Goal: Information Seeking & Learning: Find specific fact

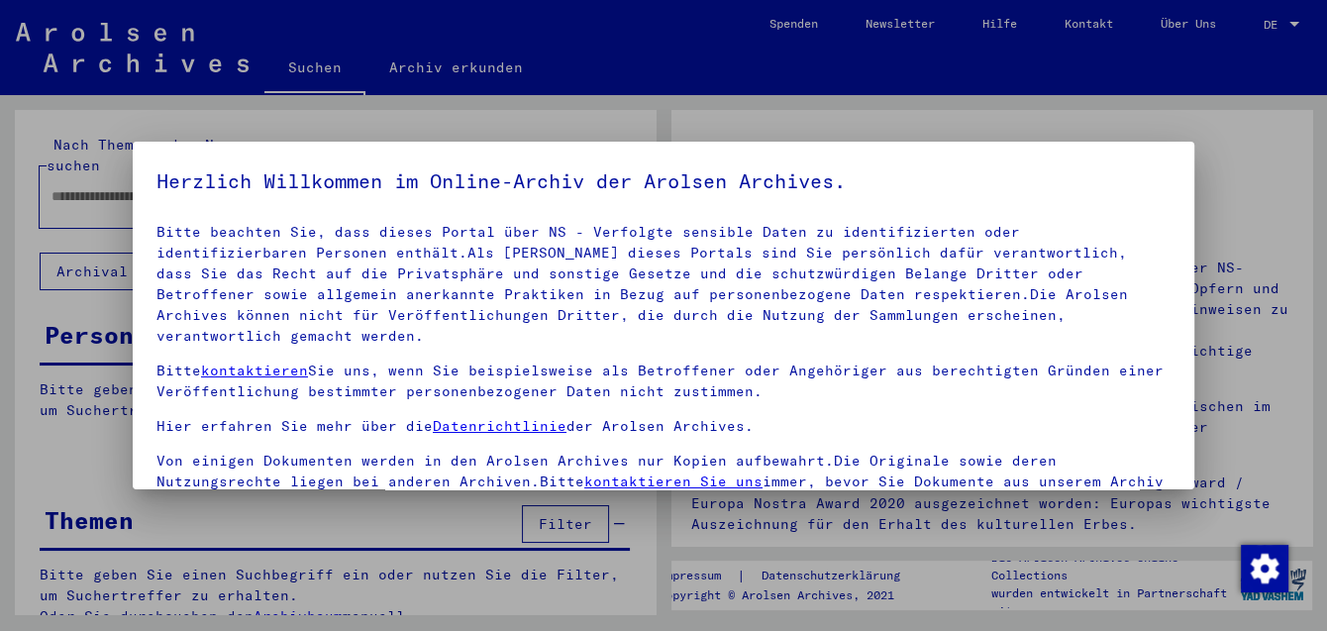
scroll to position [162, 0]
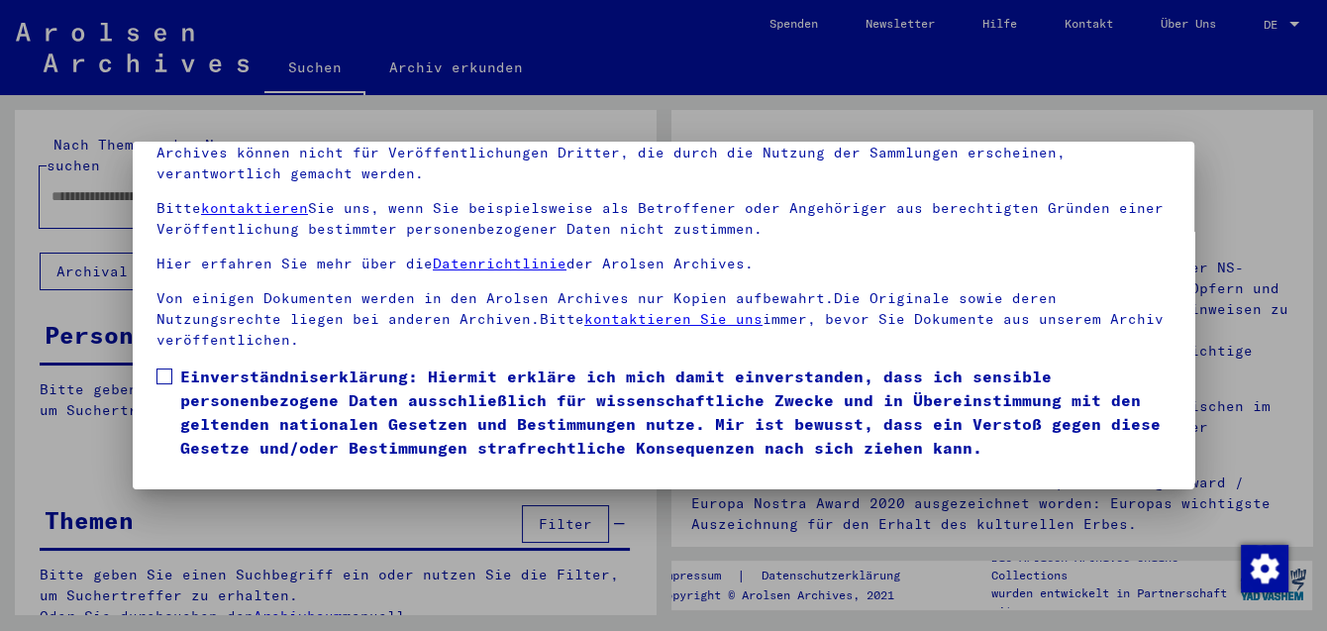
click at [161, 368] on span at bounding box center [164, 376] width 16 height 16
click at [217, 469] on button "Ich stimme zu" at bounding box center [231, 488] width 150 height 38
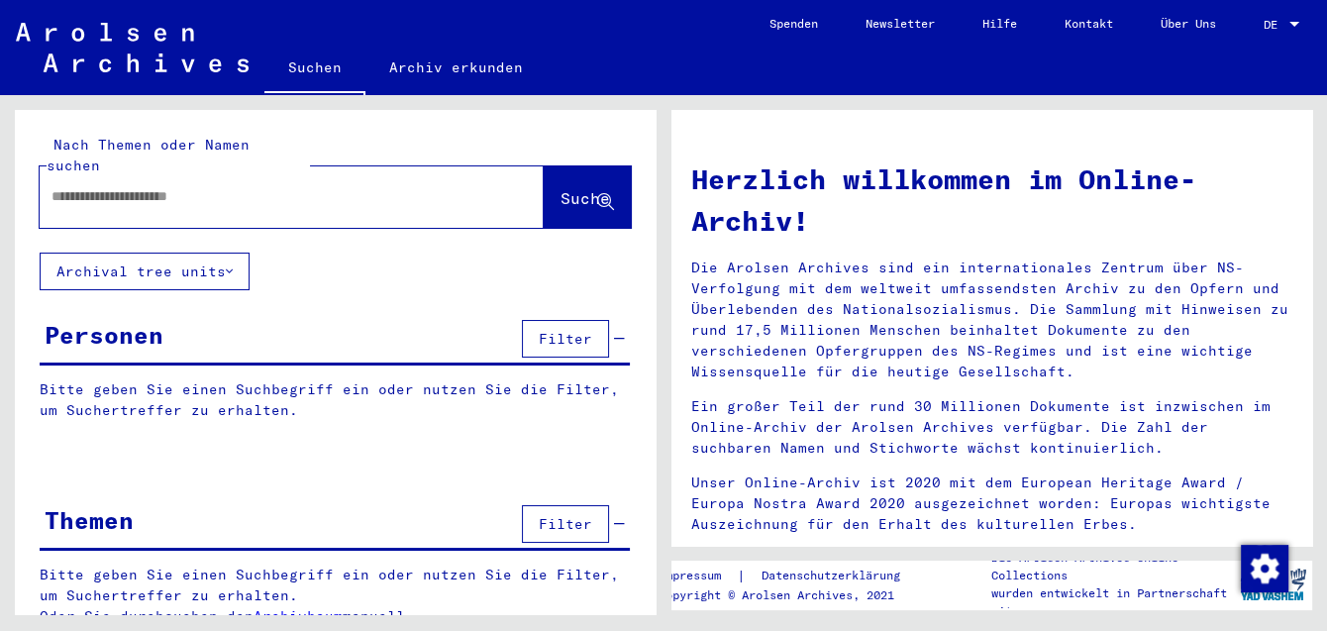
click at [242, 186] on input "text" at bounding box center [267, 196] width 433 height 21
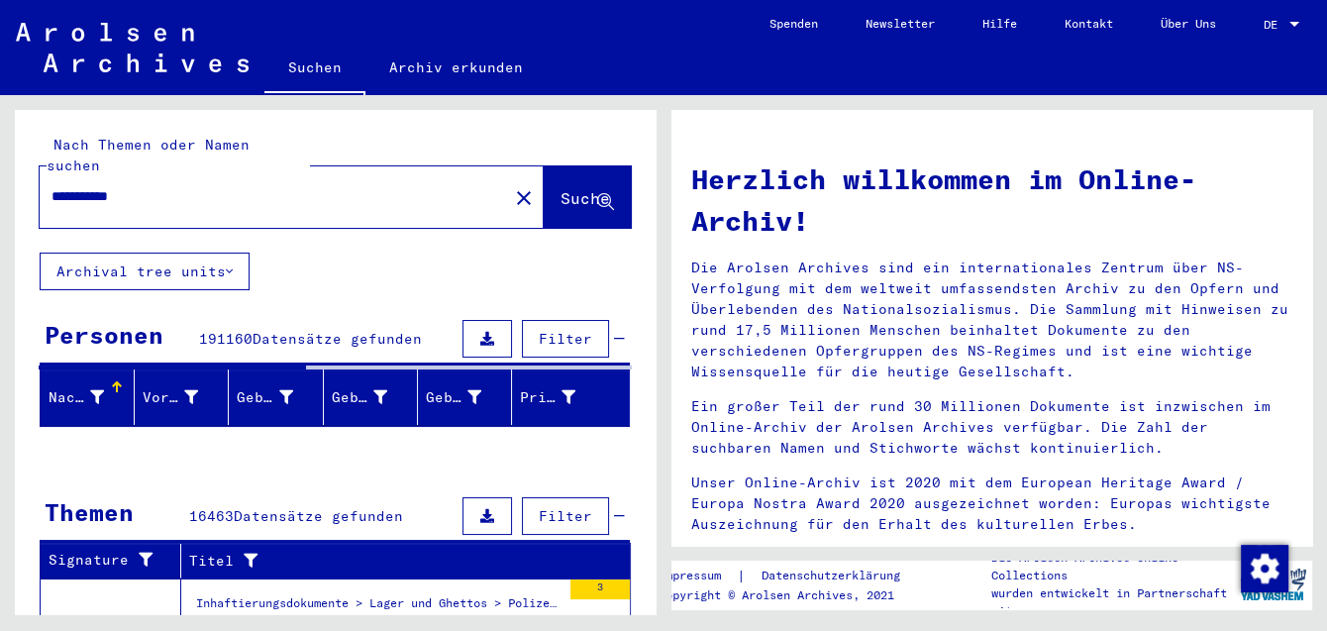
type input "**********"
click at [557, 195] on button "Suche" at bounding box center [587, 196] width 87 height 61
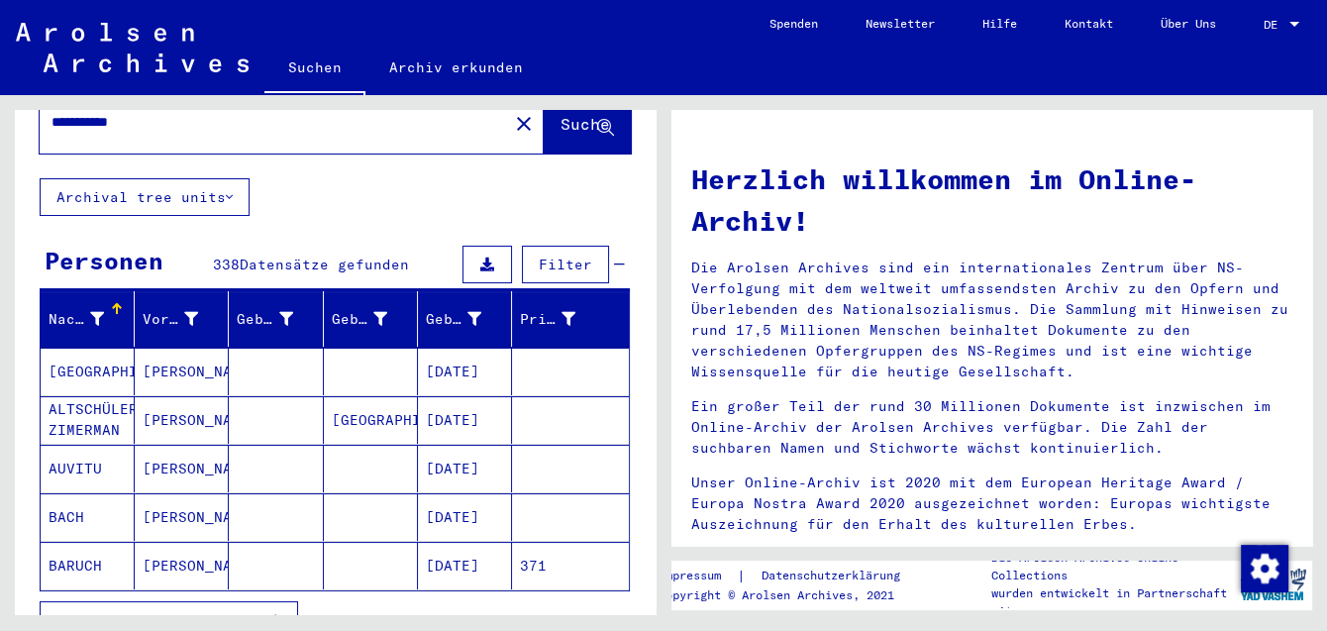
scroll to position [216, 0]
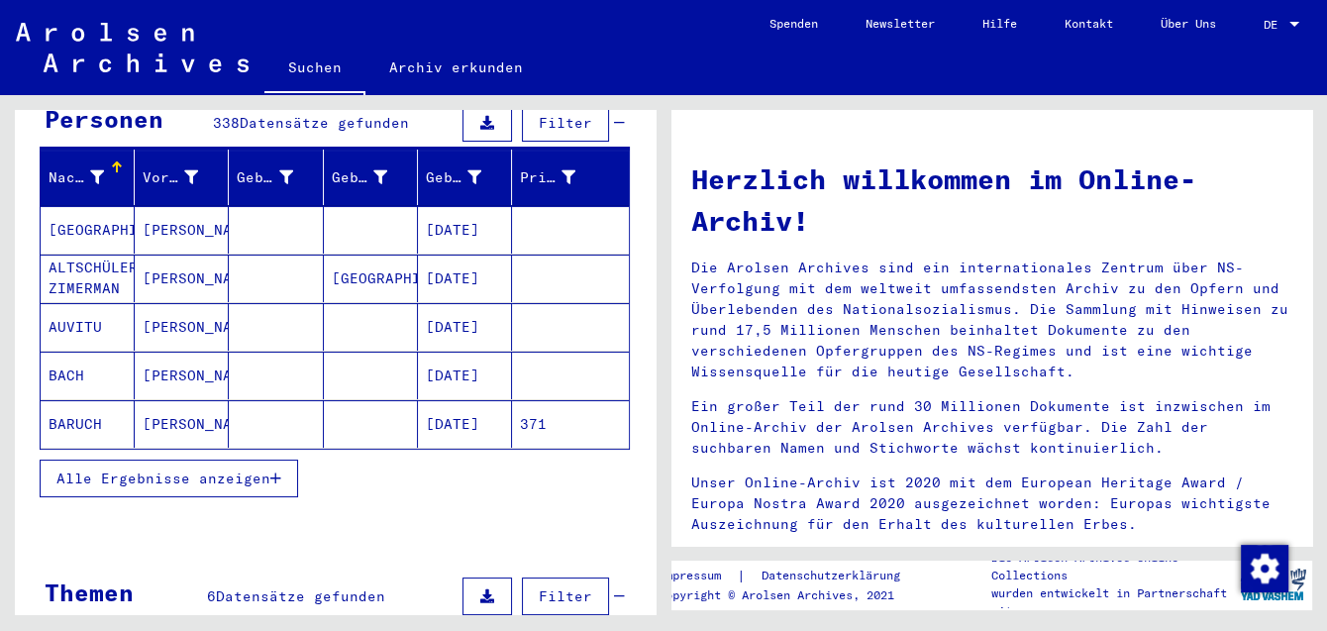
click at [179, 469] on span "Alle Ergebnisse anzeigen" at bounding box center [163, 478] width 214 height 18
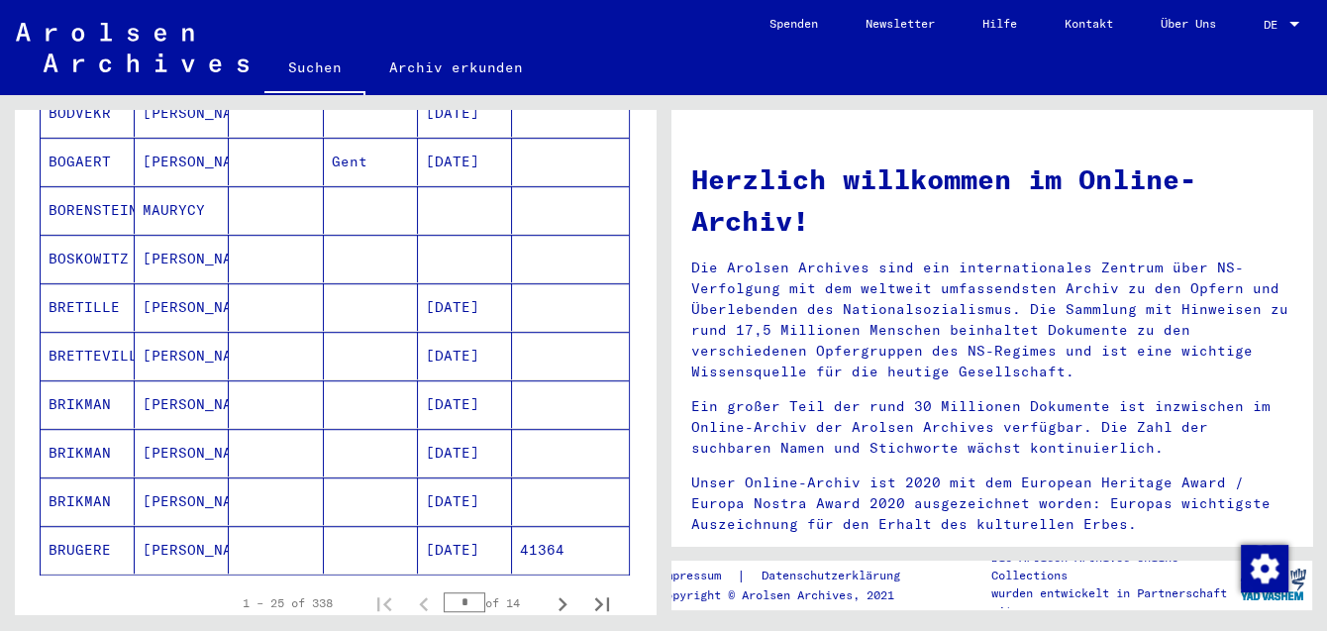
scroll to position [1078, 0]
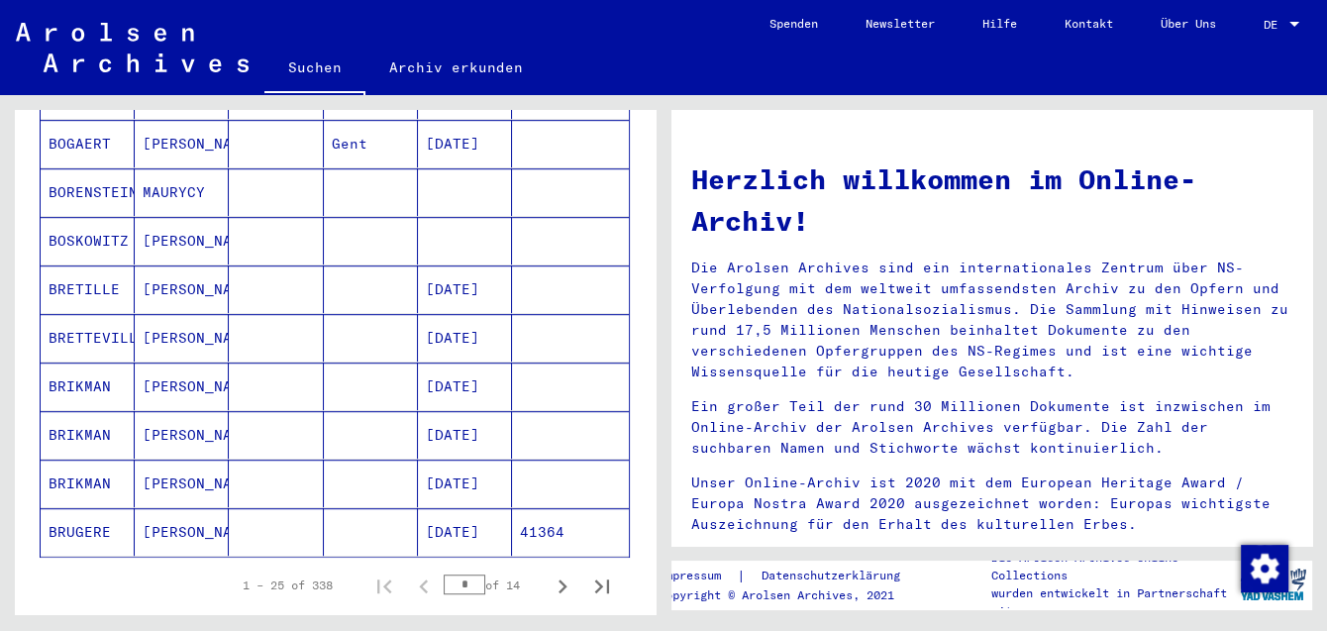
click at [468, 574] on input "*" at bounding box center [465, 584] width 42 height 20
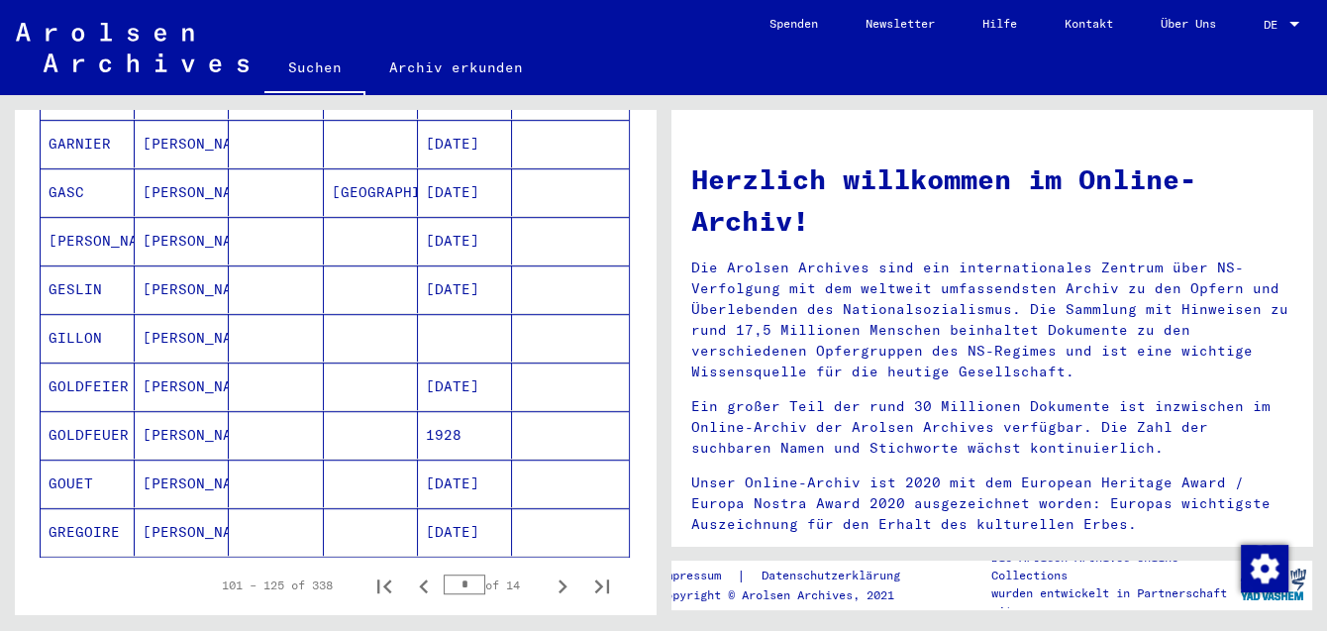
click at [475, 613] on div "Weniger anzeigen" at bounding box center [335, 641] width 590 height 57
click at [477, 574] on input "*" at bounding box center [465, 584] width 42 height 20
click at [481, 574] on input "*" at bounding box center [465, 584] width 42 height 20
type input "*"
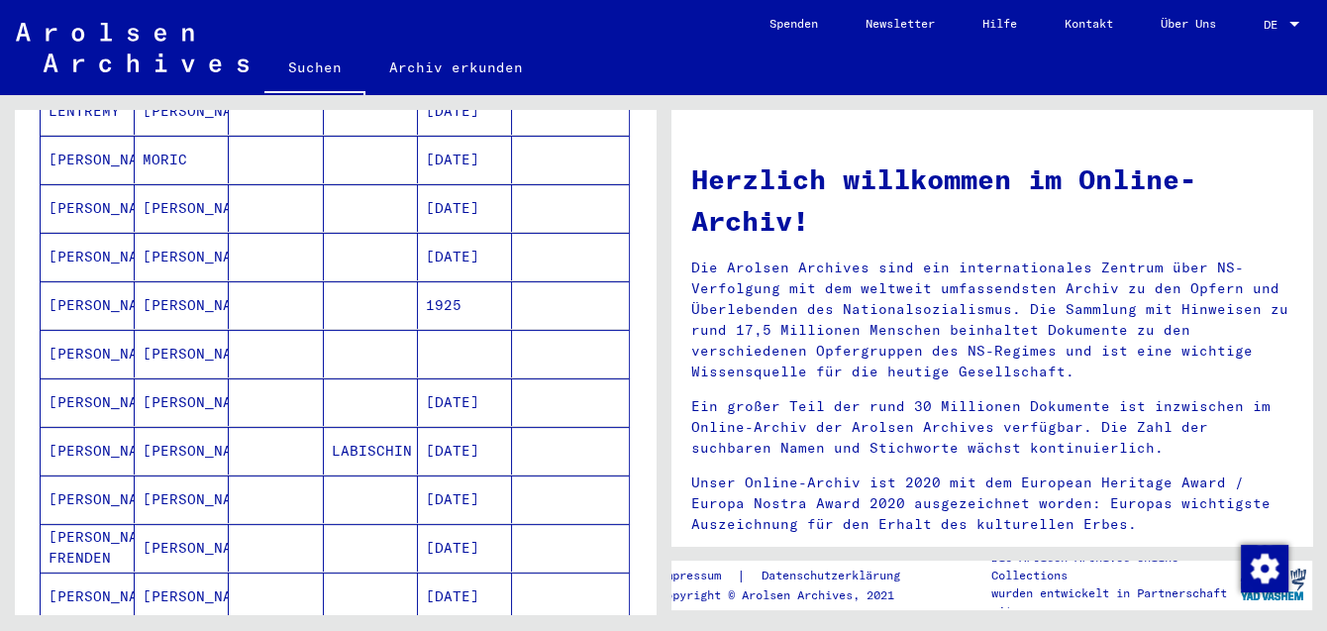
scroll to position [324, 0]
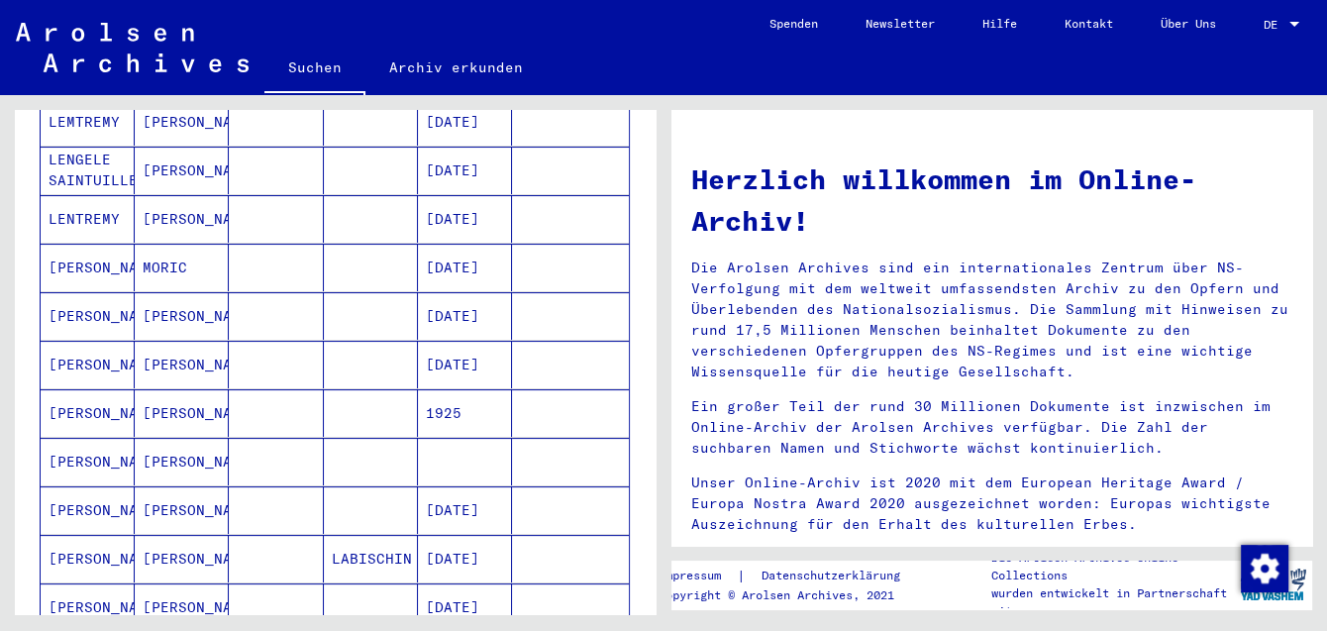
click at [68, 292] on mat-cell "[PERSON_NAME]" at bounding box center [88, 316] width 94 height 48
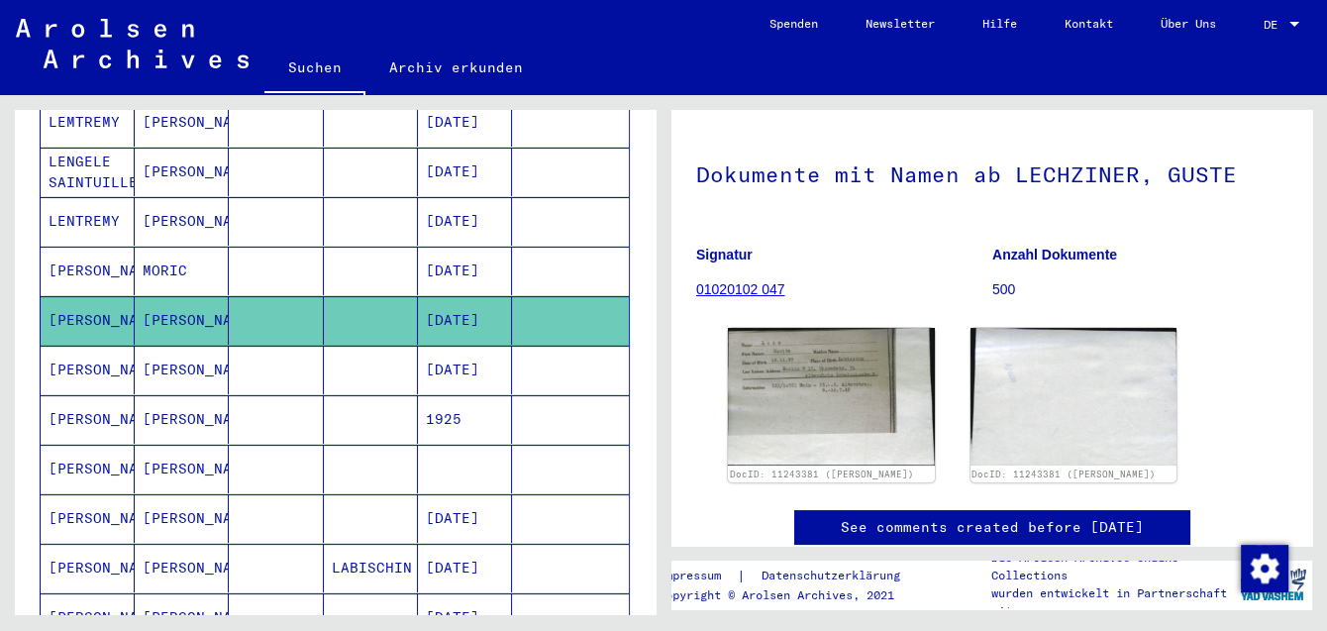
scroll to position [108, 0]
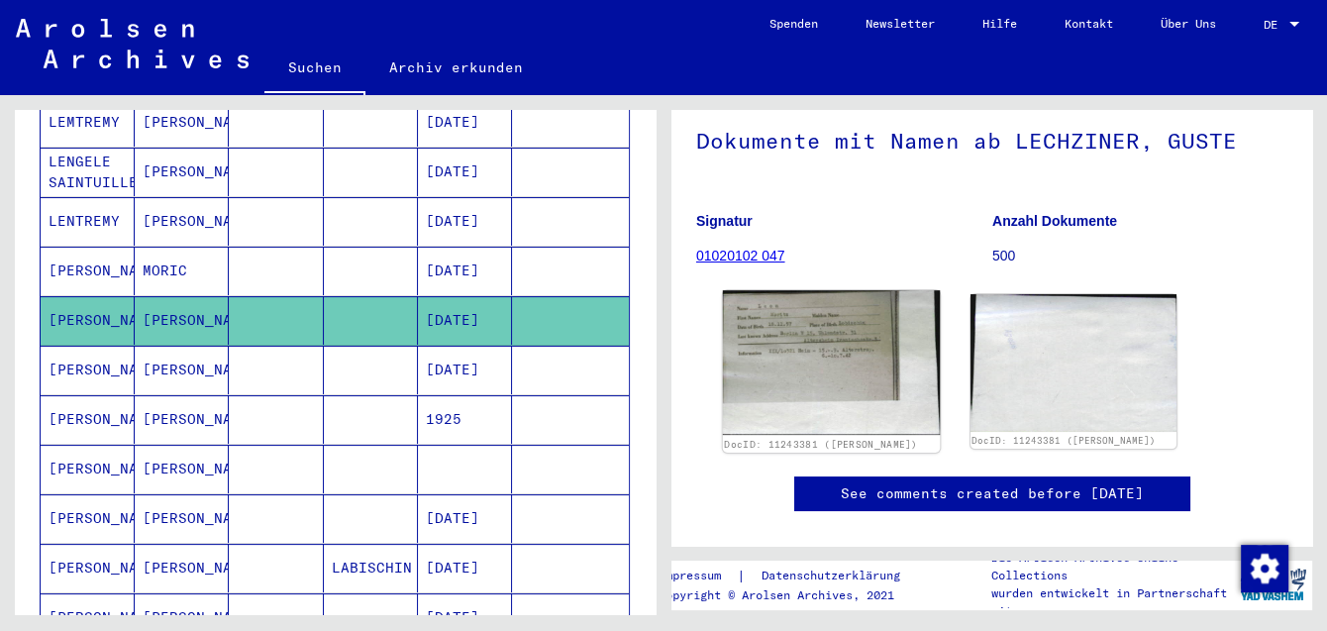
click at [835, 379] on img at bounding box center [831, 362] width 217 height 145
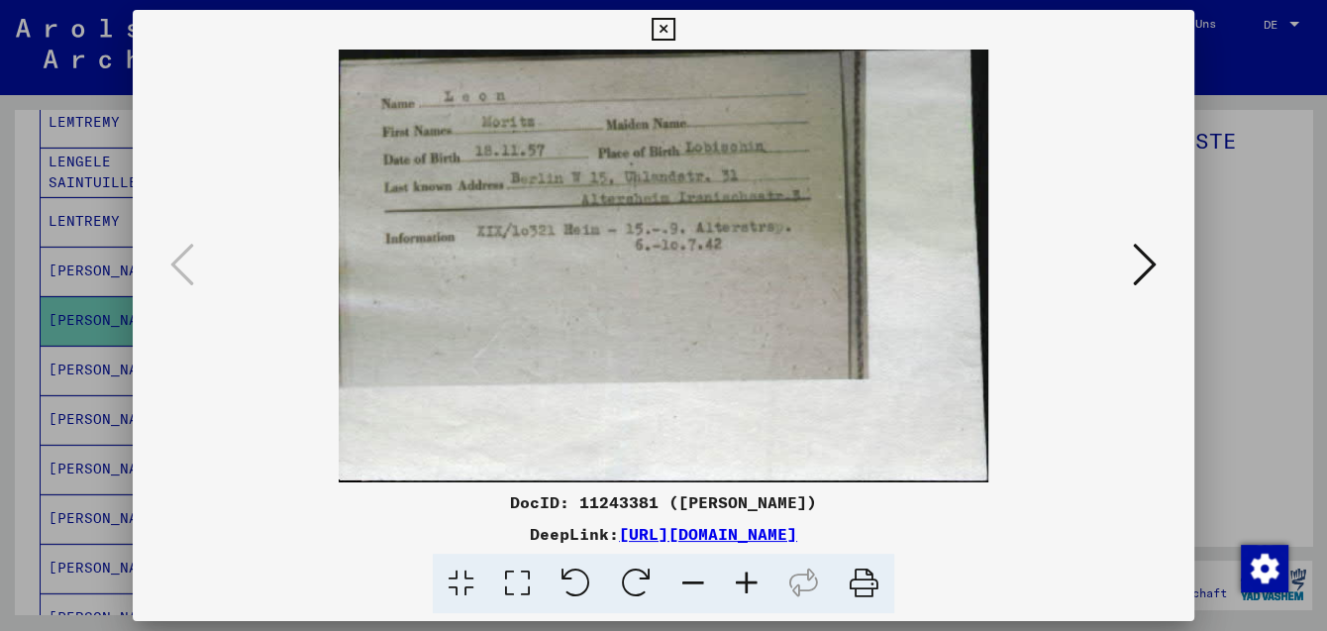
click at [1144, 275] on icon at bounding box center [1145, 265] width 24 height 48
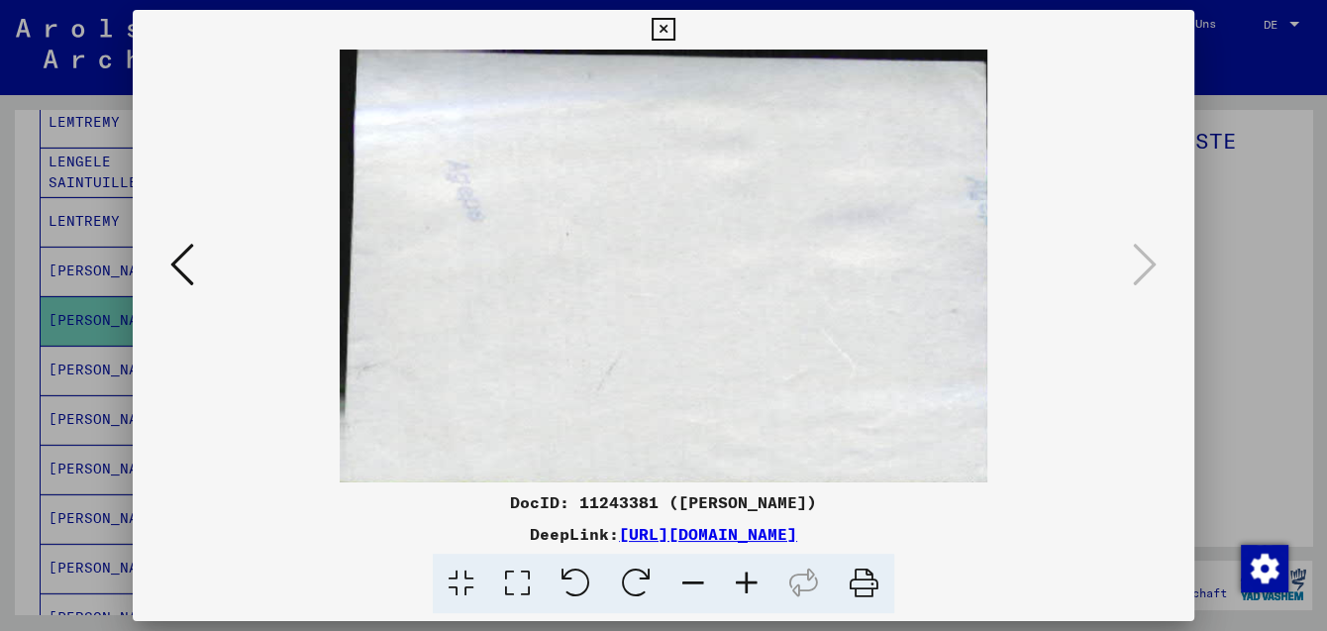
click at [674, 30] on icon at bounding box center [662, 30] width 23 height 24
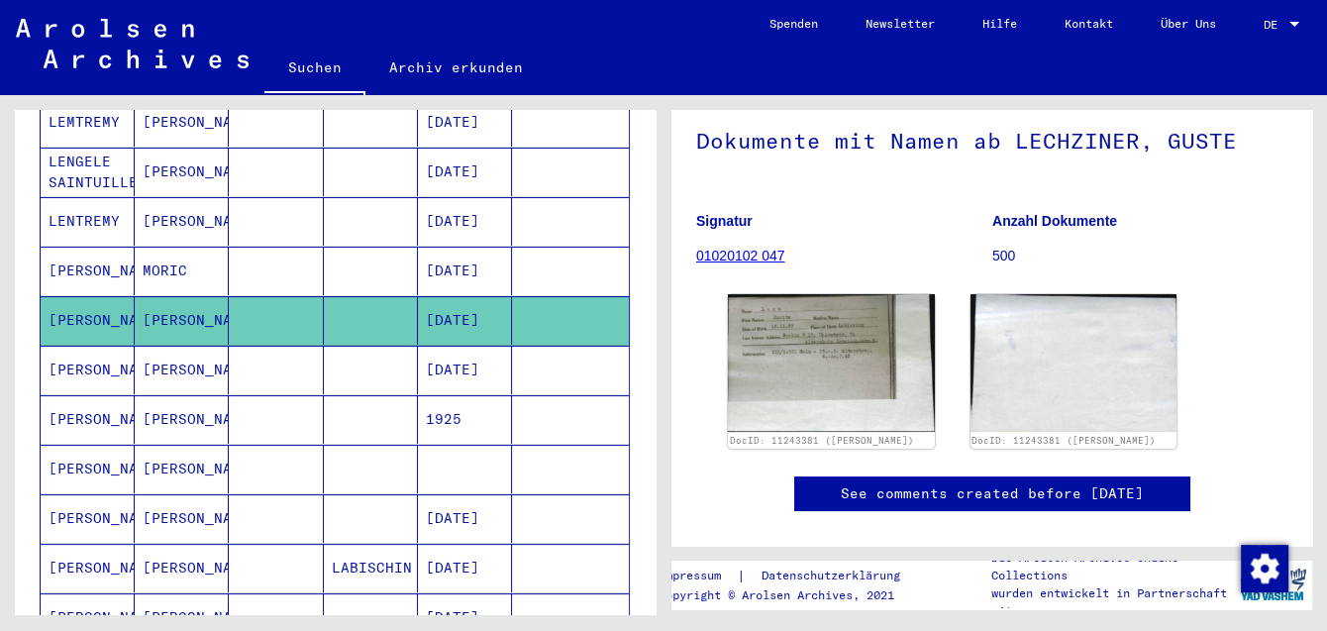
click at [95, 346] on mat-cell "[PERSON_NAME]" at bounding box center [88, 370] width 94 height 49
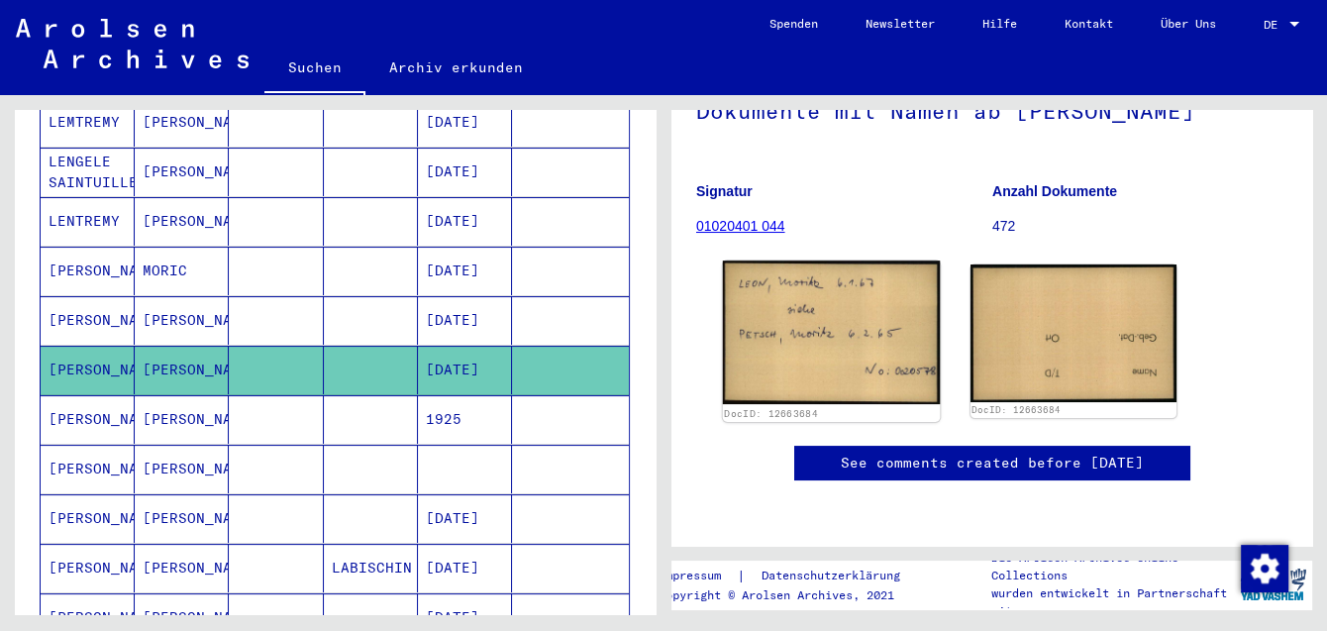
scroll to position [216, 0]
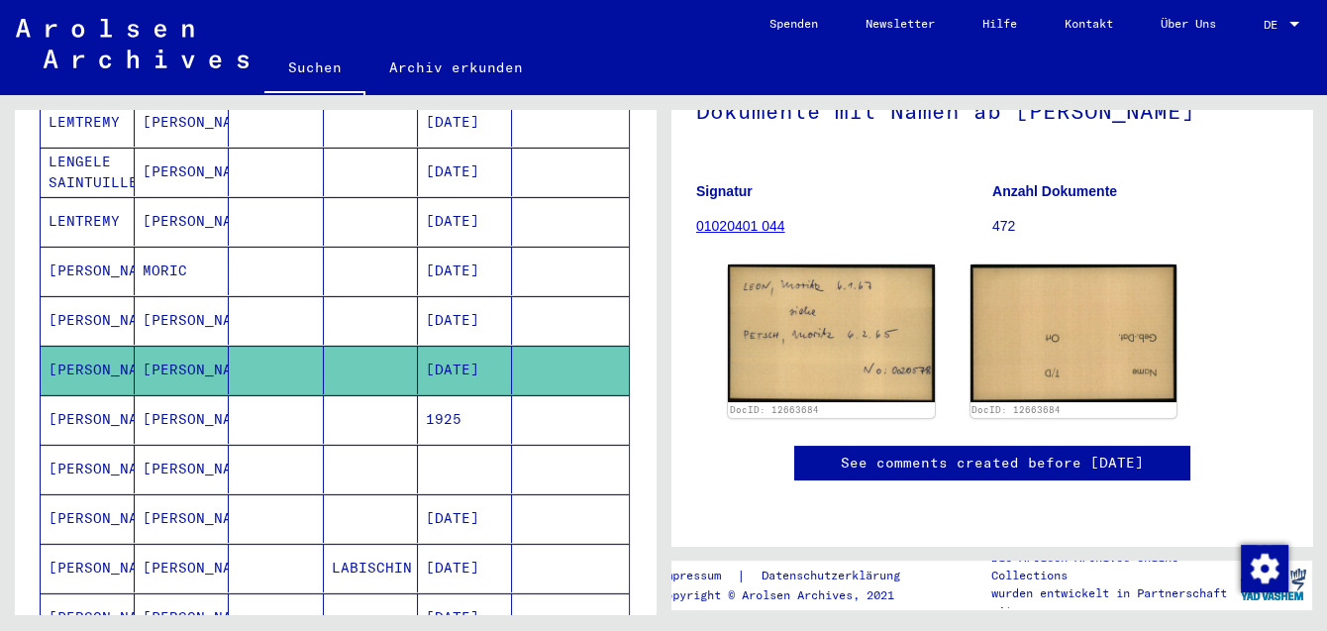
click at [71, 395] on mat-cell "[PERSON_NAME]" at bounding box center [88, 419] width 94 height 49
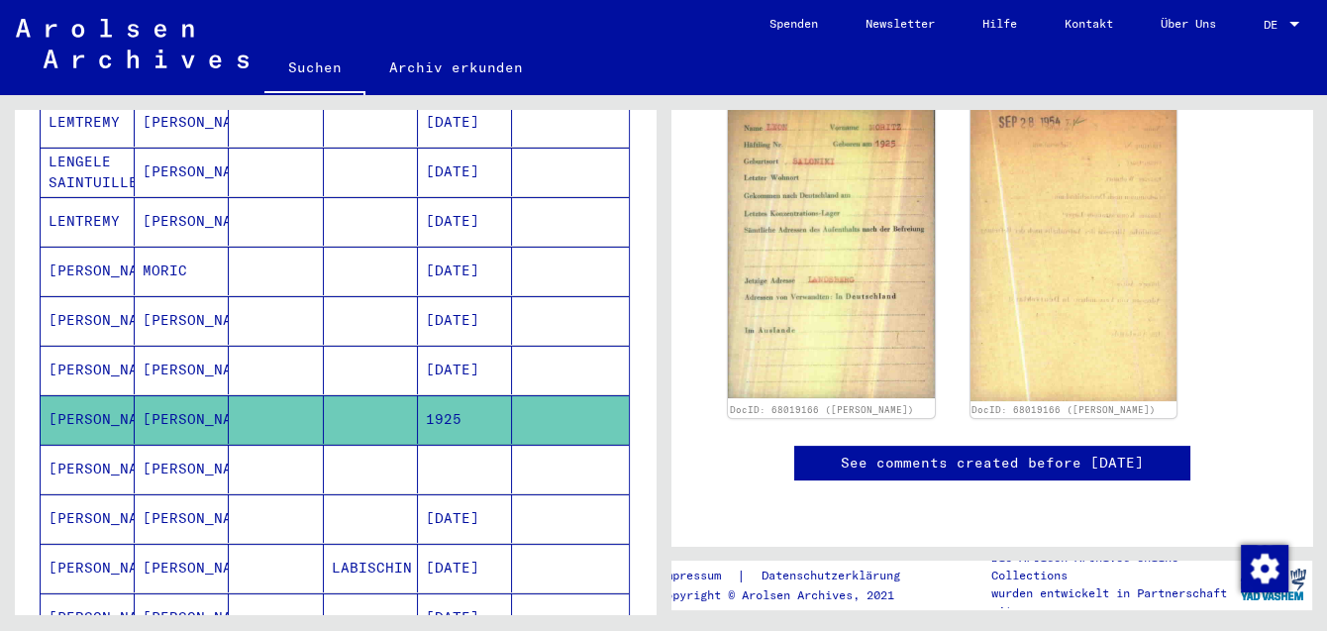
scroll to position [432, 0]
click at [79, 494] on mat-cell "[PERSON_NAME]" at bounding box center [88, 518] width 94 height 49
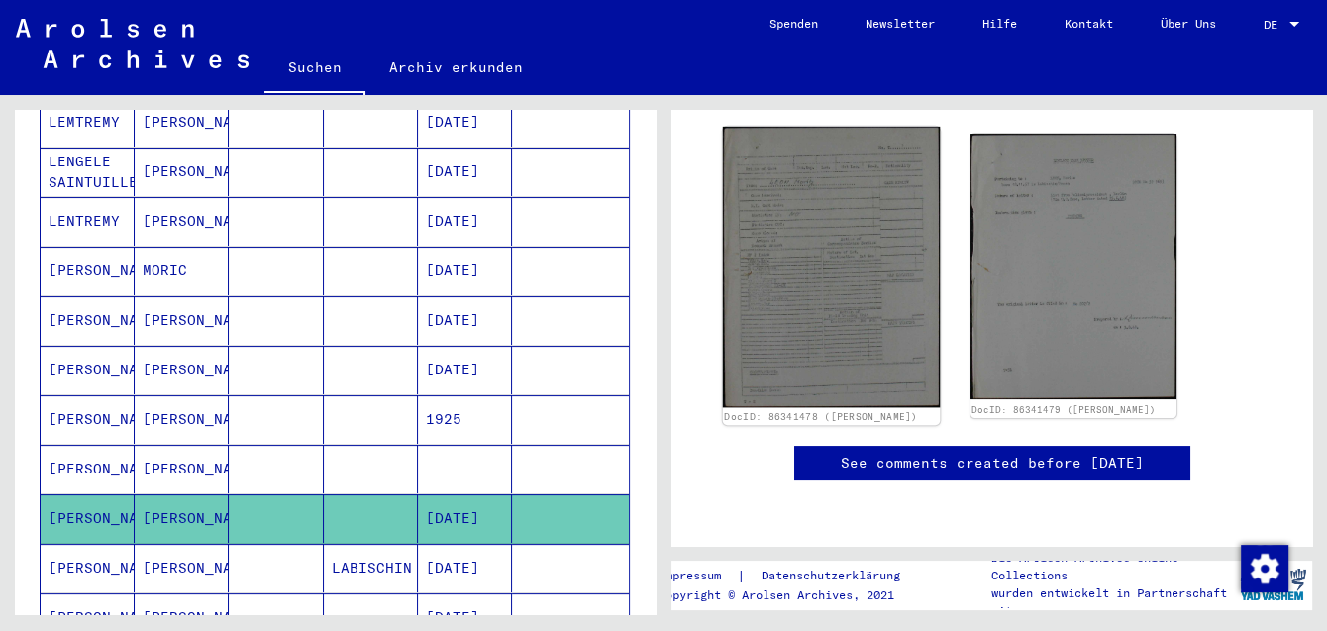
scroll to position [140, 0]
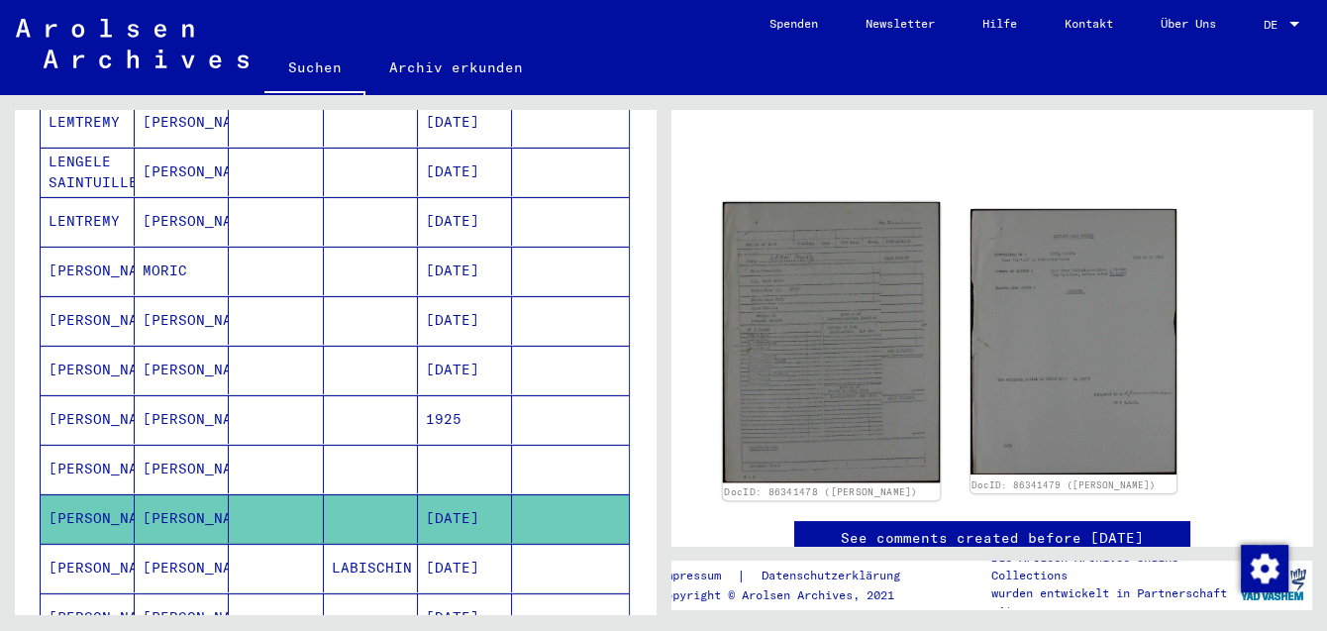
click at [877, 303] on img at bounding box center [831, 342] width 217 height 280
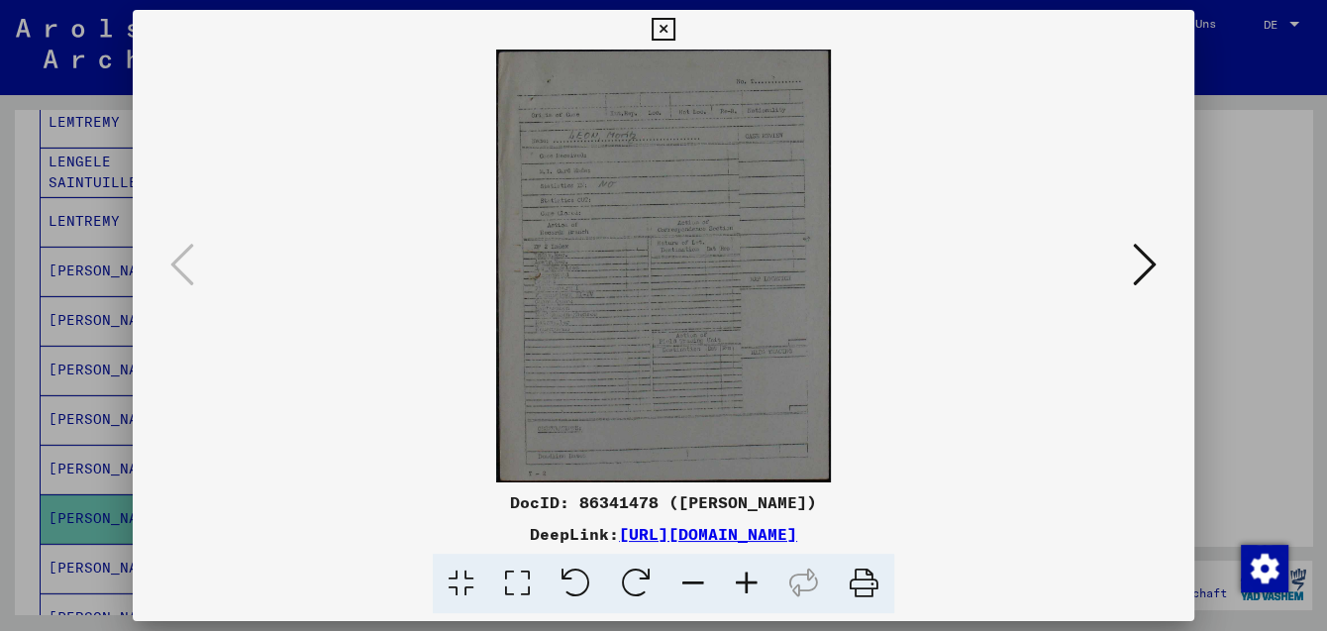
click at [739, 582] on icon at bounding box center [746, 583] width 53 height 60
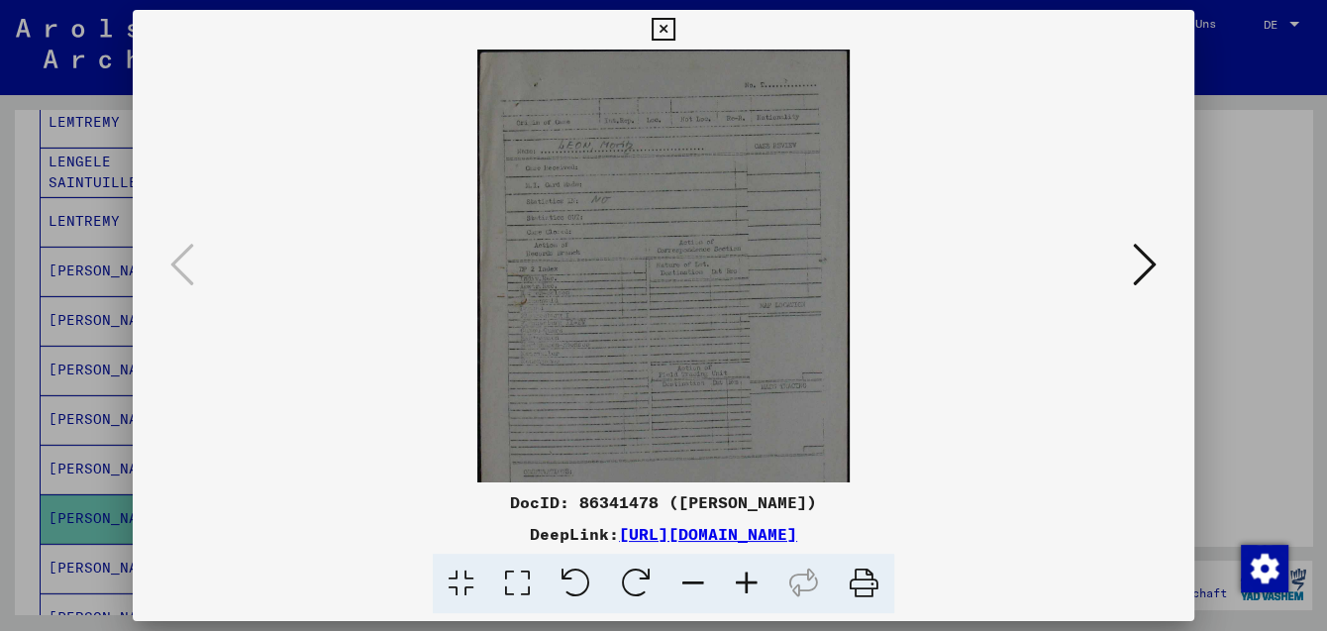
click at [738, 582] on icon at bounding box center [746, 583] width 53 height 60
click at [738, 581] on icon at bounding box center [746, 583] width 53 height 60
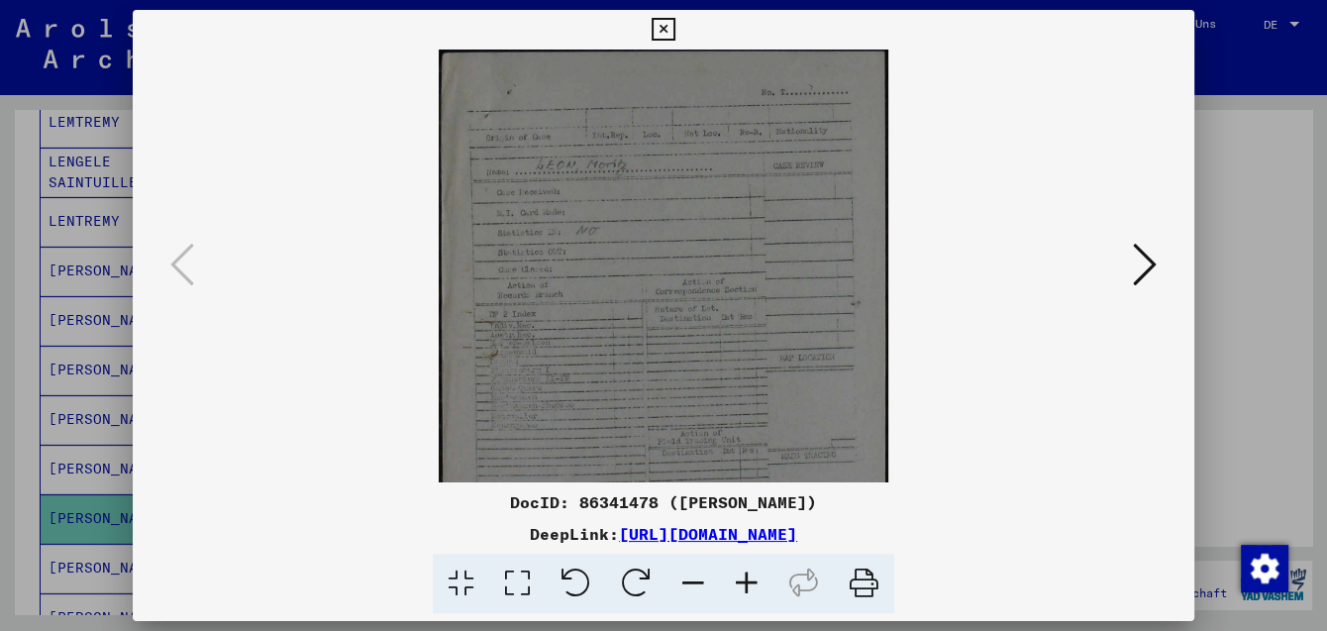
click at [738, 581] on icon at bounding box center [746, 583] width 53 height 60
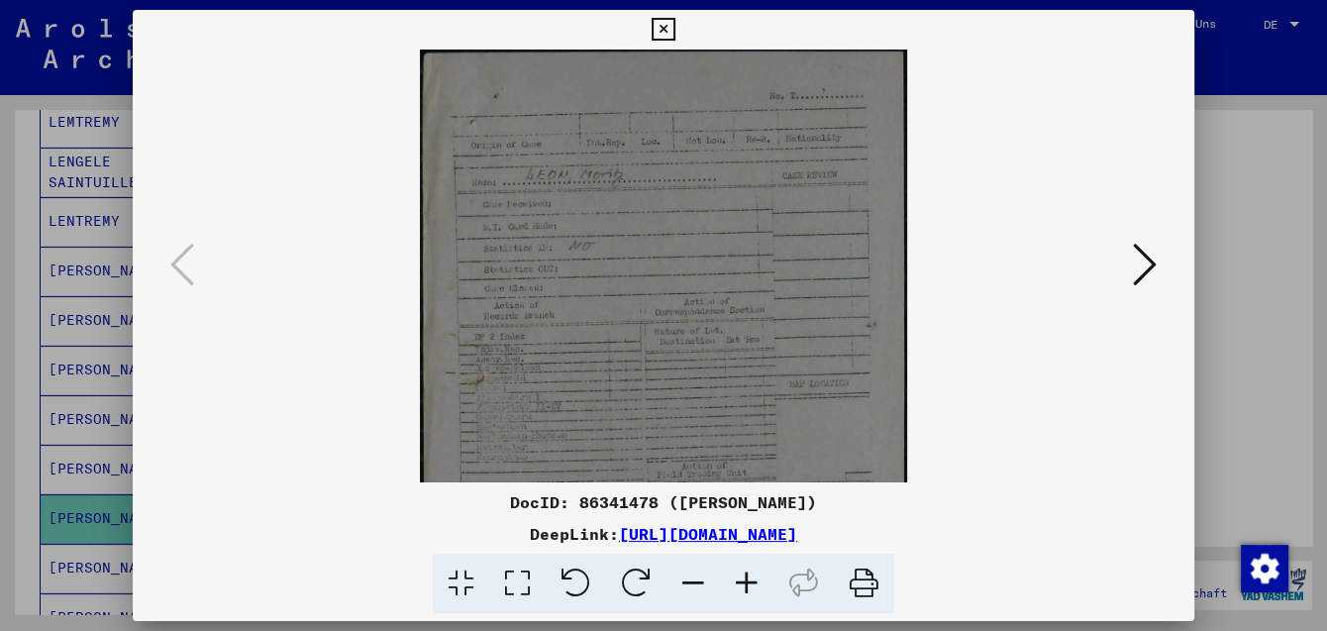
click at [738, 581] on icon at bounding box center [746, 583] width 53 height 60
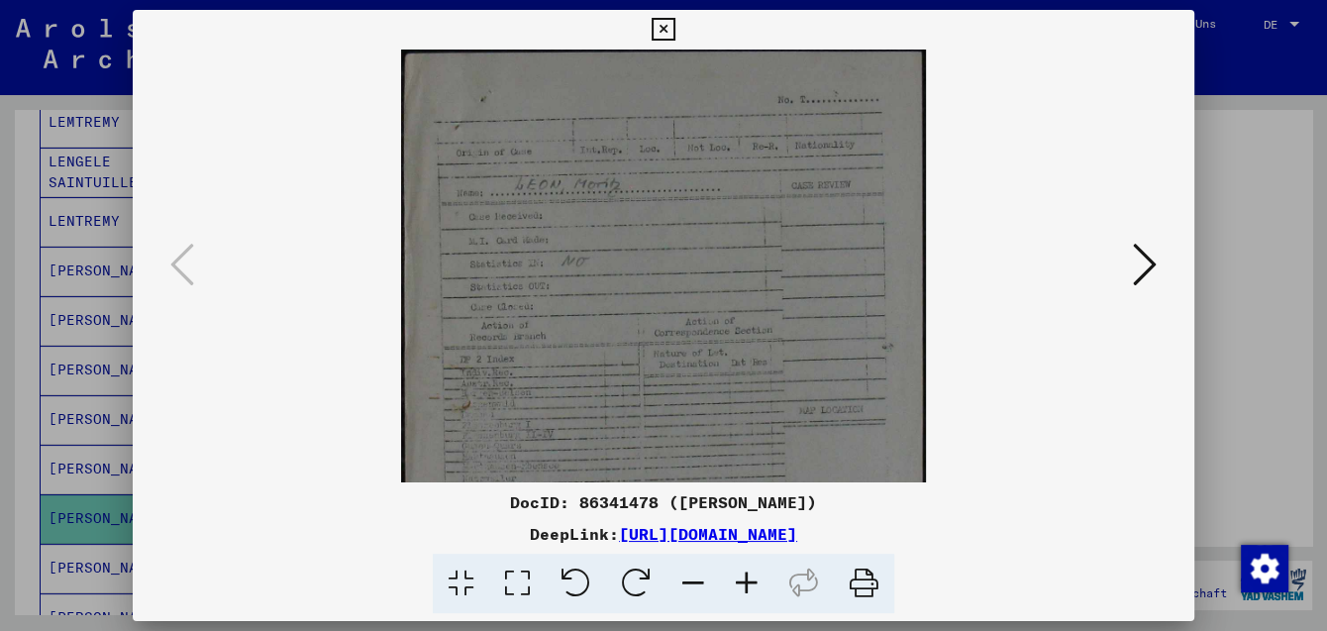
click at [738, 581] on icon at bounding box center [746, 583] width 53 height 60
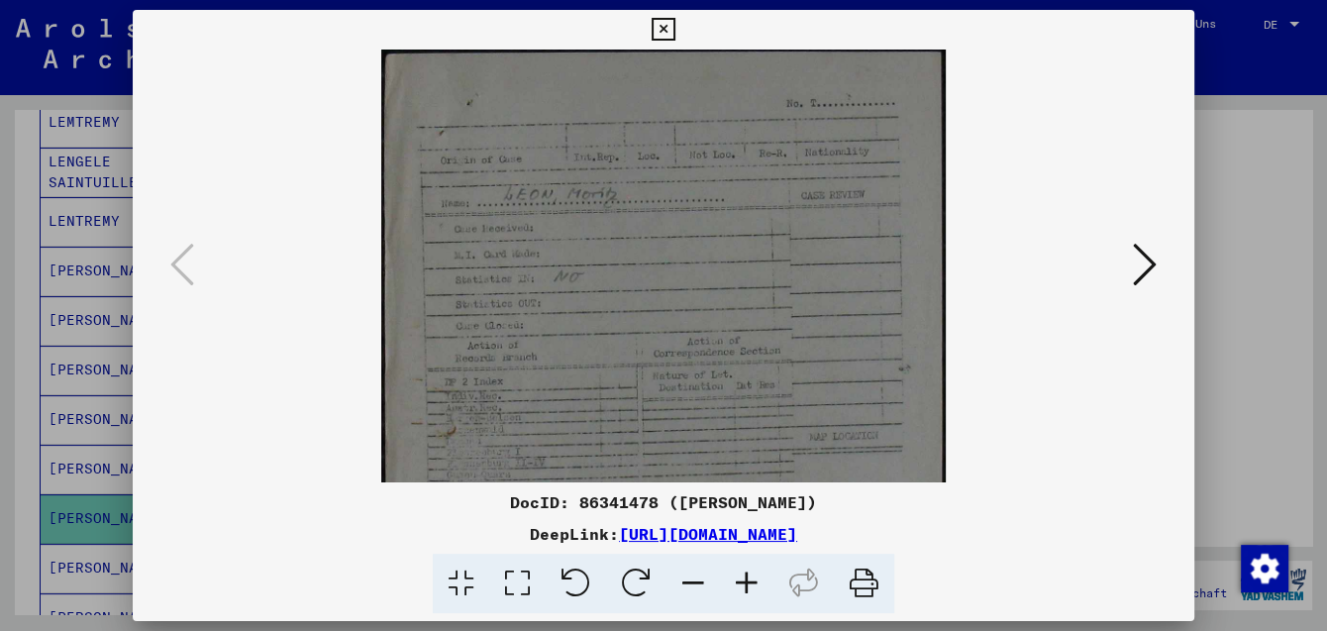
click at [738, 581] on icon at bounding box center [746, 583] width 53 height 60
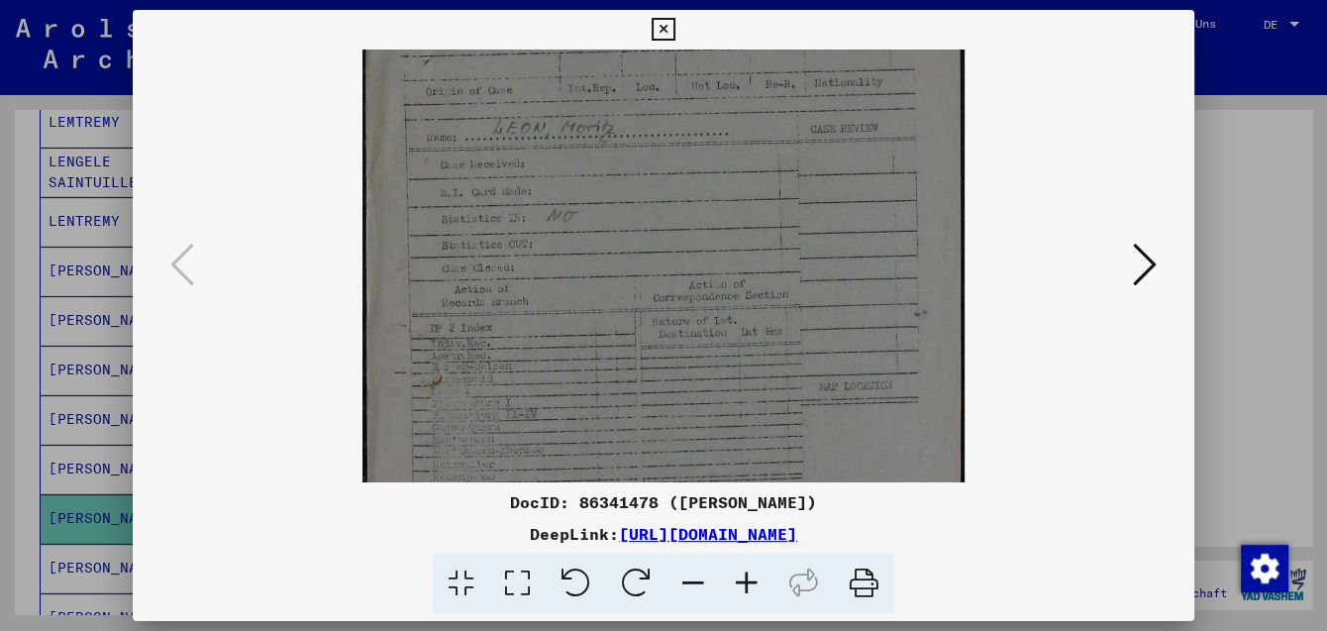
scroll to position [103, 0]
drag, startPoint x: 732, startPoint y: 400, endPoint x: 728, endPoint y: 297, distance: 103.0
click at [728, 297] on img at bounding box center [663, 336] width 602 height 779
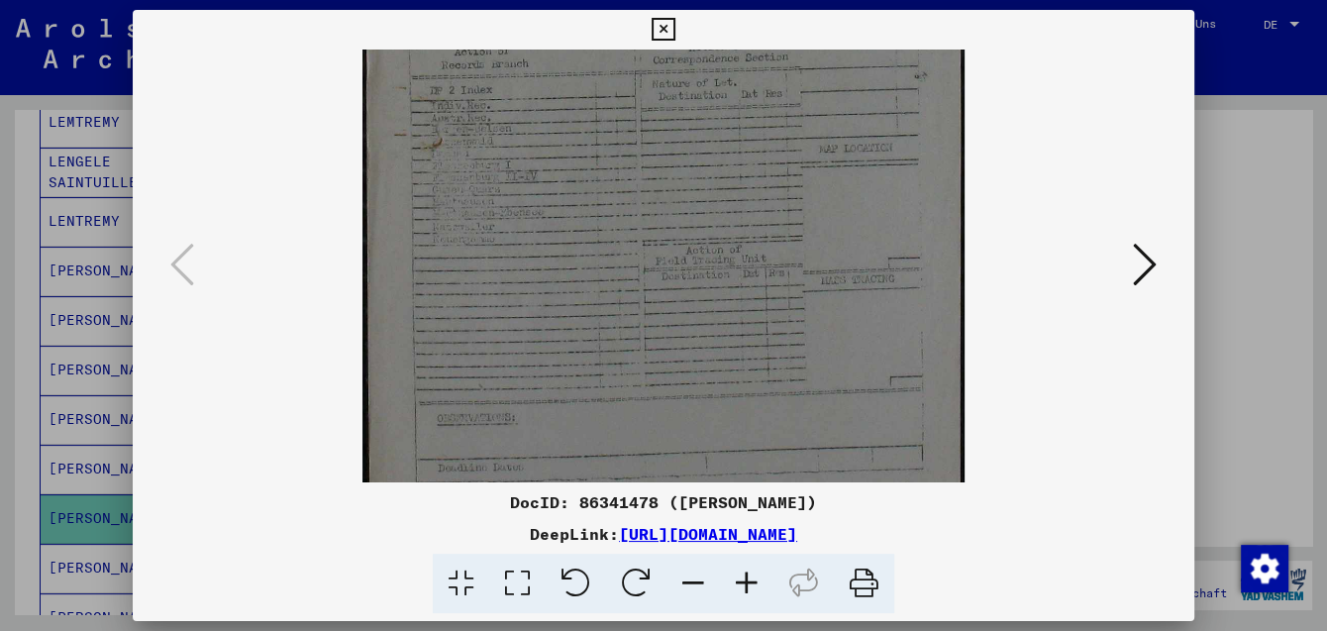
drag, startPoint x: 734, startPoint y: 370, endPoint x: 732, endPoint y: 159, distance: 210.9
click at [732, 159] on img at bounding box center [663, 125] width 602 height 779
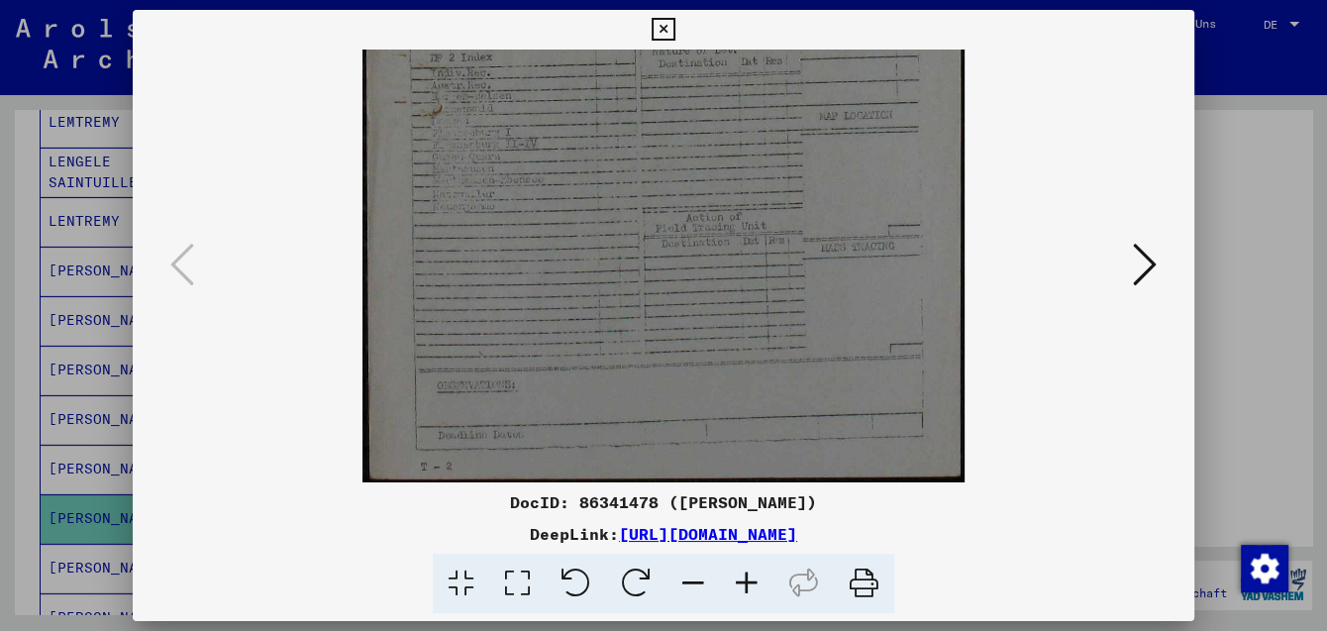
drag, startPoint x: 722, startPoint y: 340, endPoint x: 723, endPoint y: 171, distance: 168.3
click at [723, 171] on img at bounding box center [663, 92] width 602 height 779
click at [1149, 259] on icon at bounding box center [1145, 265] width 24 height 48
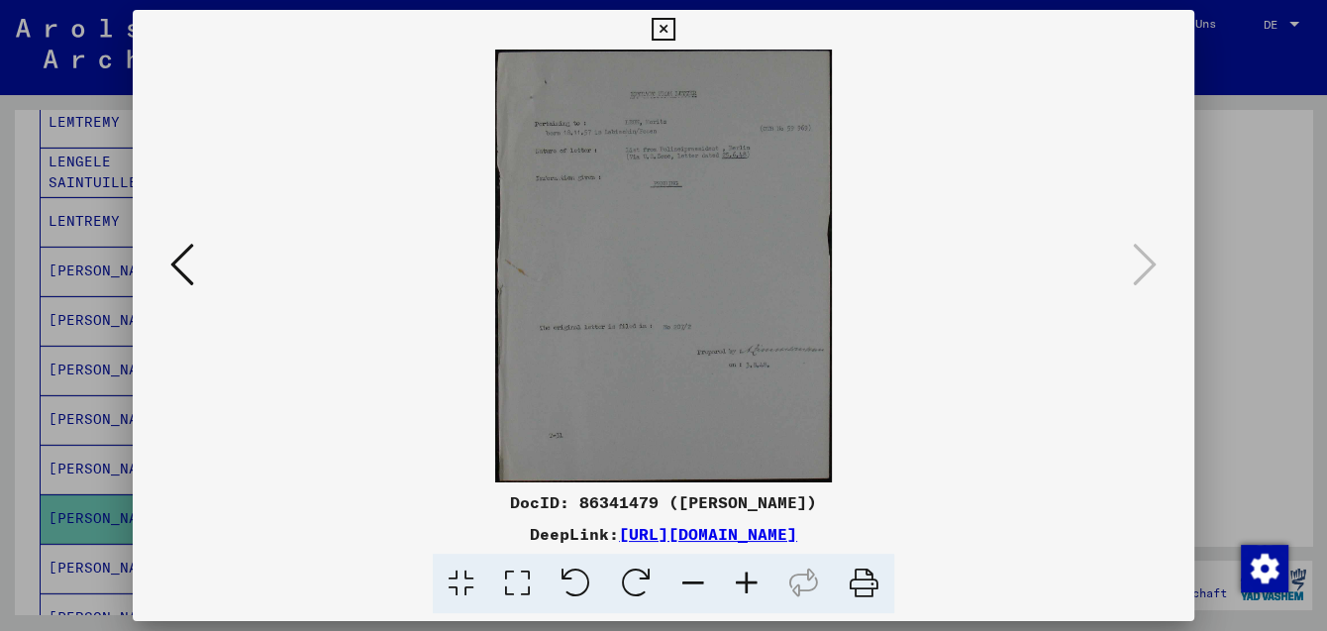
click at [748, 589] on icon at bounding box center [746, 583] width 53 height 60
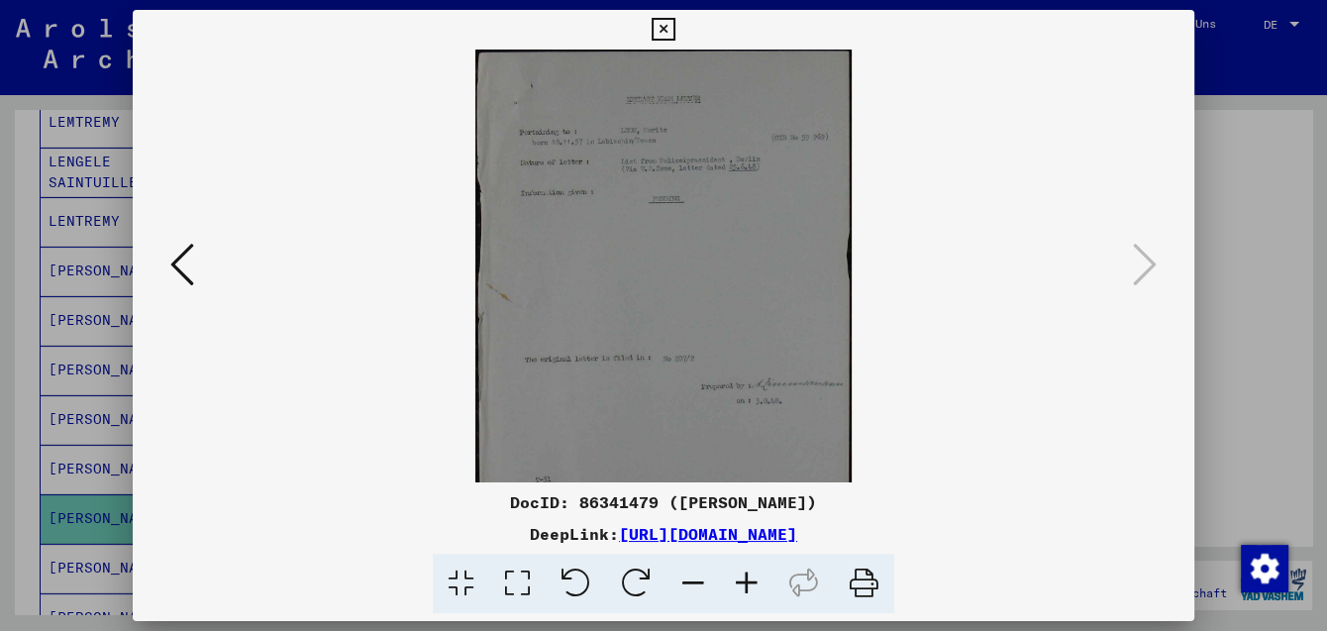
click at [748, 589] on icon at bounding box center [746, 583] width 53 height 60
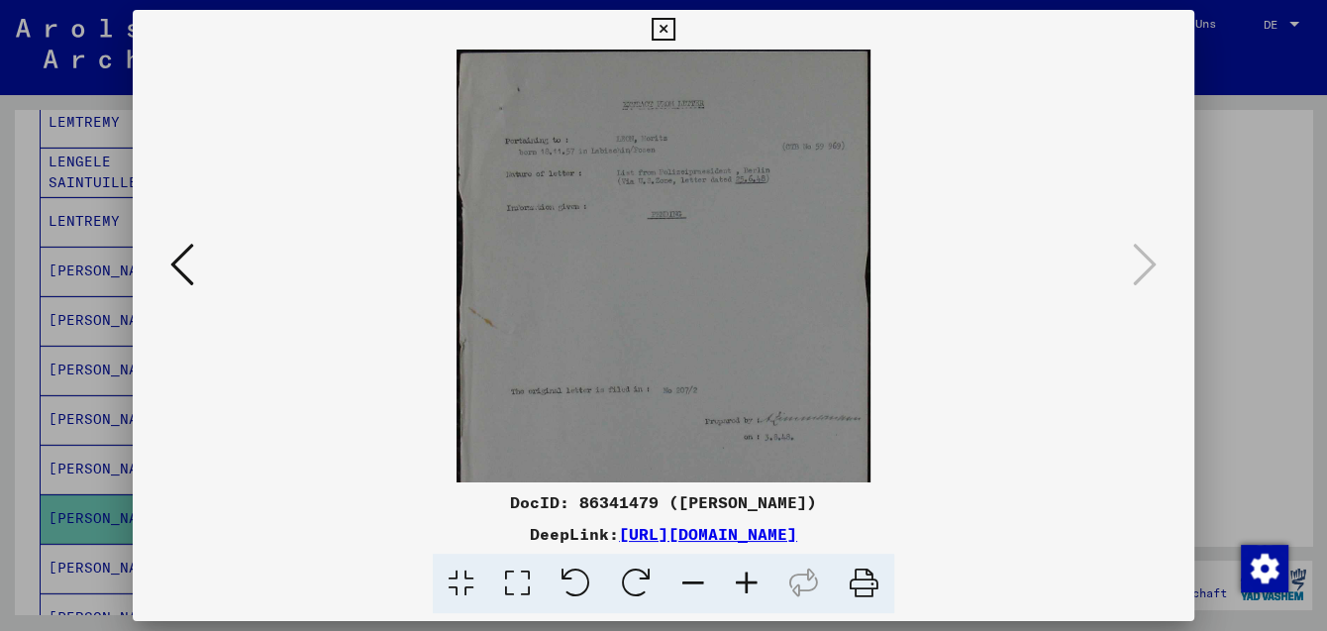
click at [748, 589] on icon at bounding box center [746, 583] width 53 height 60
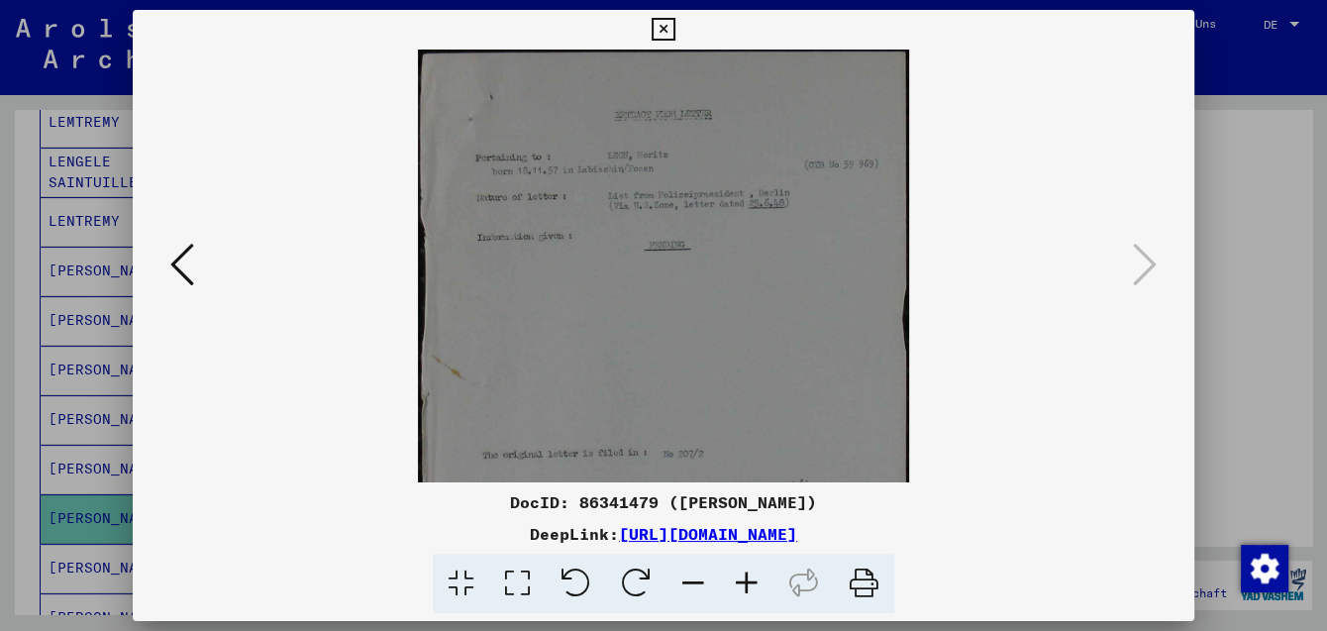
click at [748, 589] on icon at bounding box center [746, 583] width 53 height 60
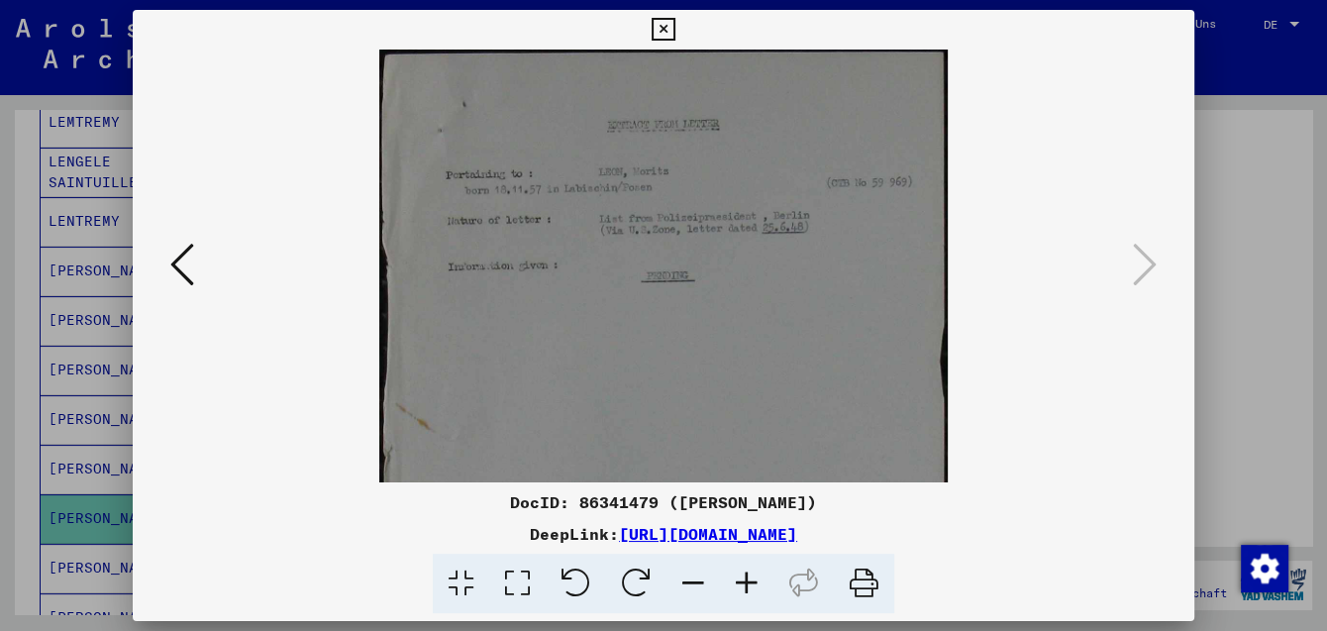
click at [748, 589] on icon at bounding box center [746, 583] width 53 height 60
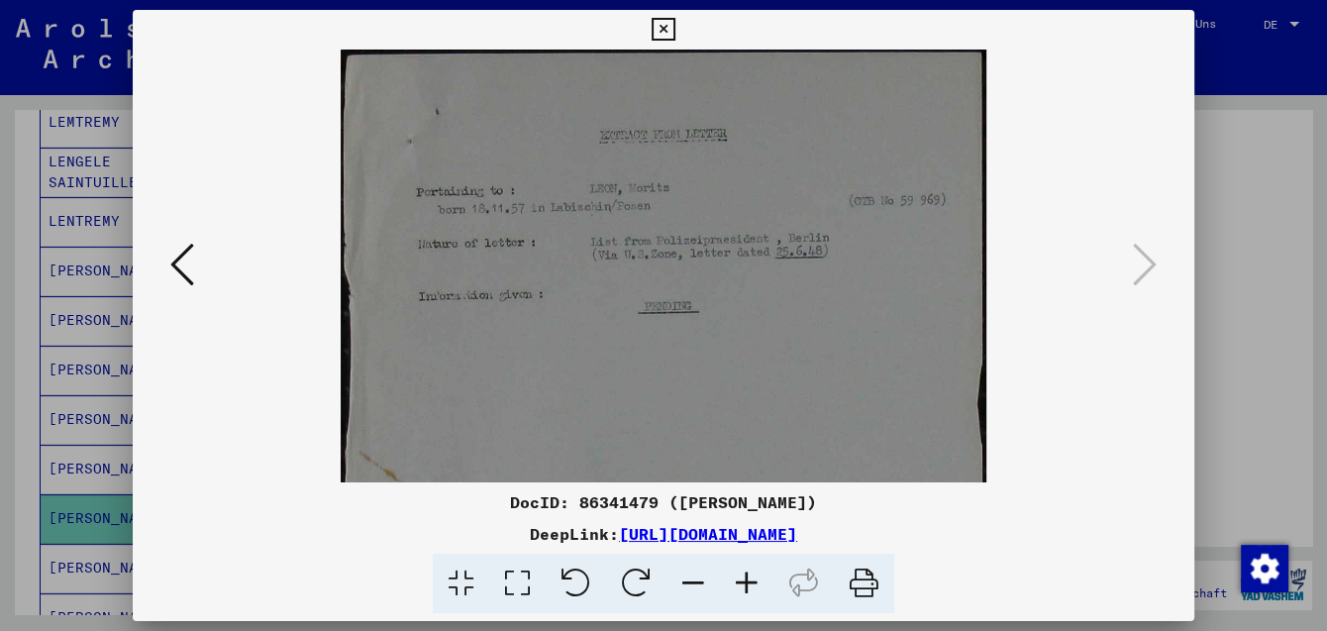
click at [748, 589] on icon at bounding box center [746, 583] width 53 height 60
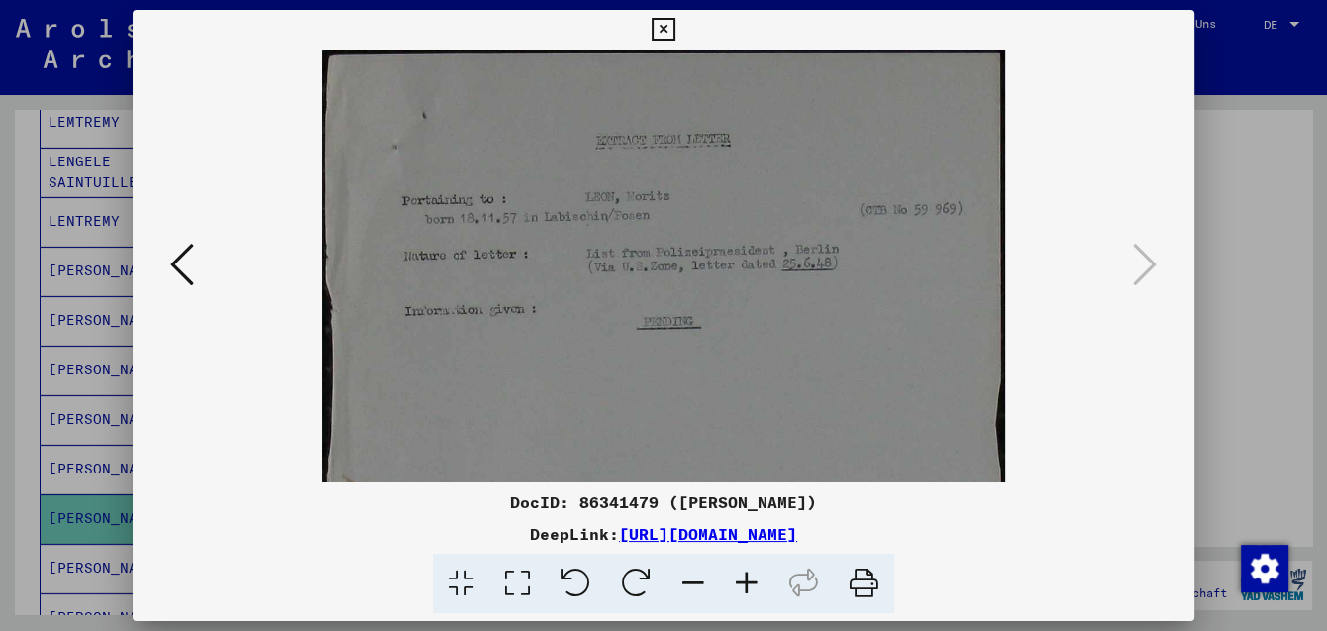
click at [748, 589] on icon at bounding box center [746, 583] width 53 height 60
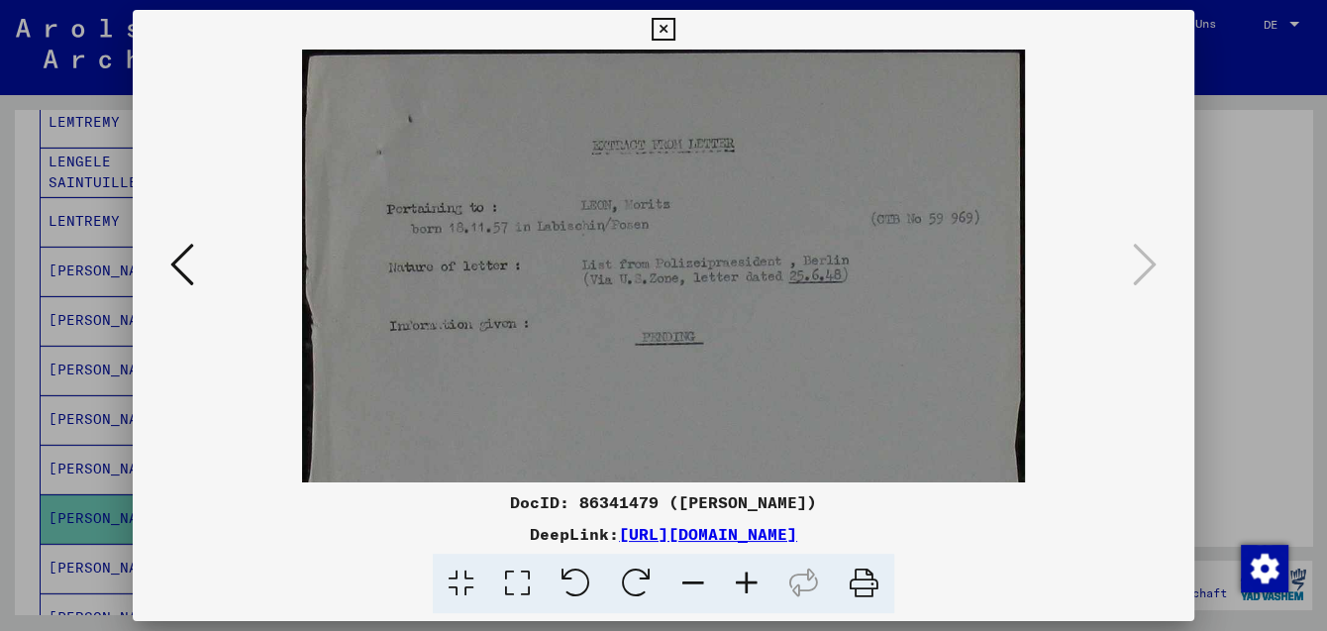
click at [748, 589] on icon at bounding box center [746, 583] width 53 height 60
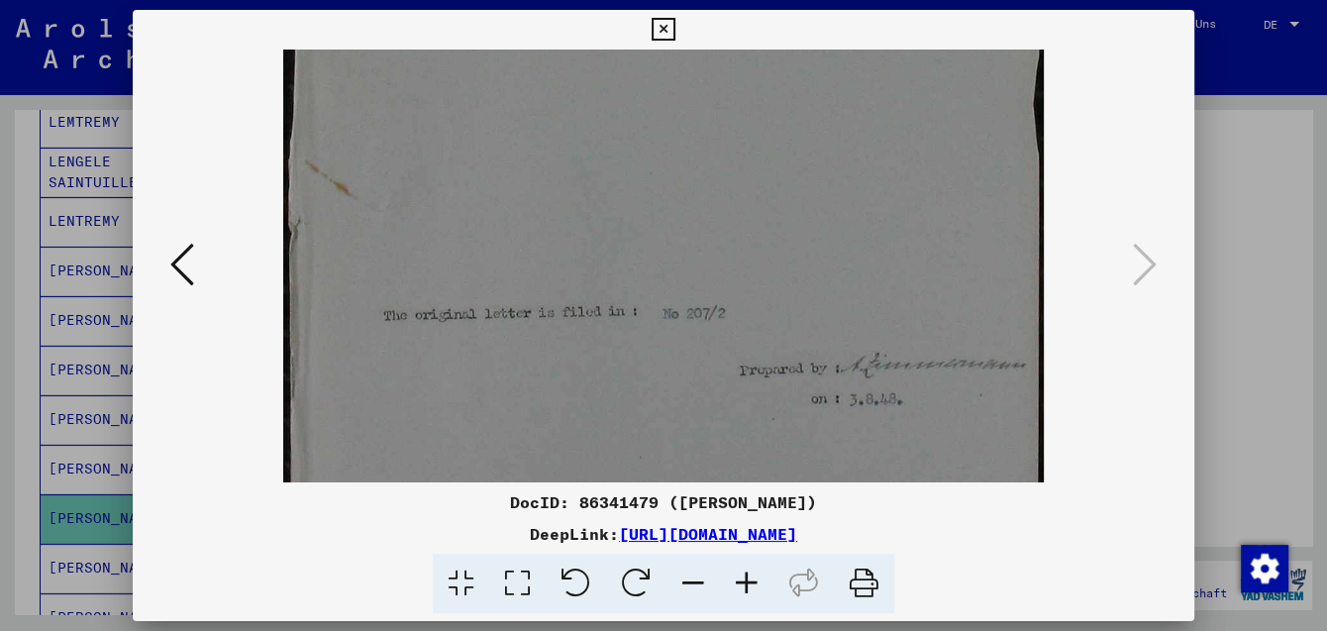
scroll to position [408, 0]
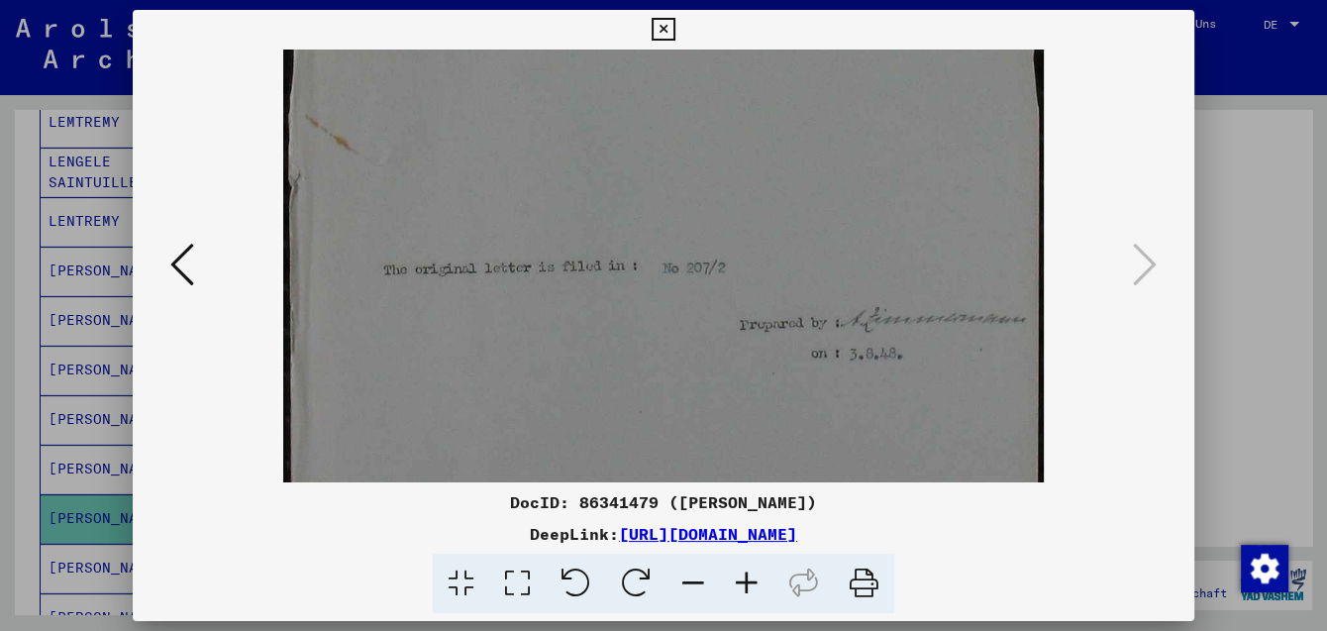
drag, startPoint x: 779, startPoint y: 415, endPoint x: 785, endPoint y: 7, distance: 408.0
click at [785, 7] on div "DocID: 86341479 ([PERSON_NAME]) DeepLink: [URL][DOMAIN_NAME]" at bounding box center [663, 315] width 1327 height 631
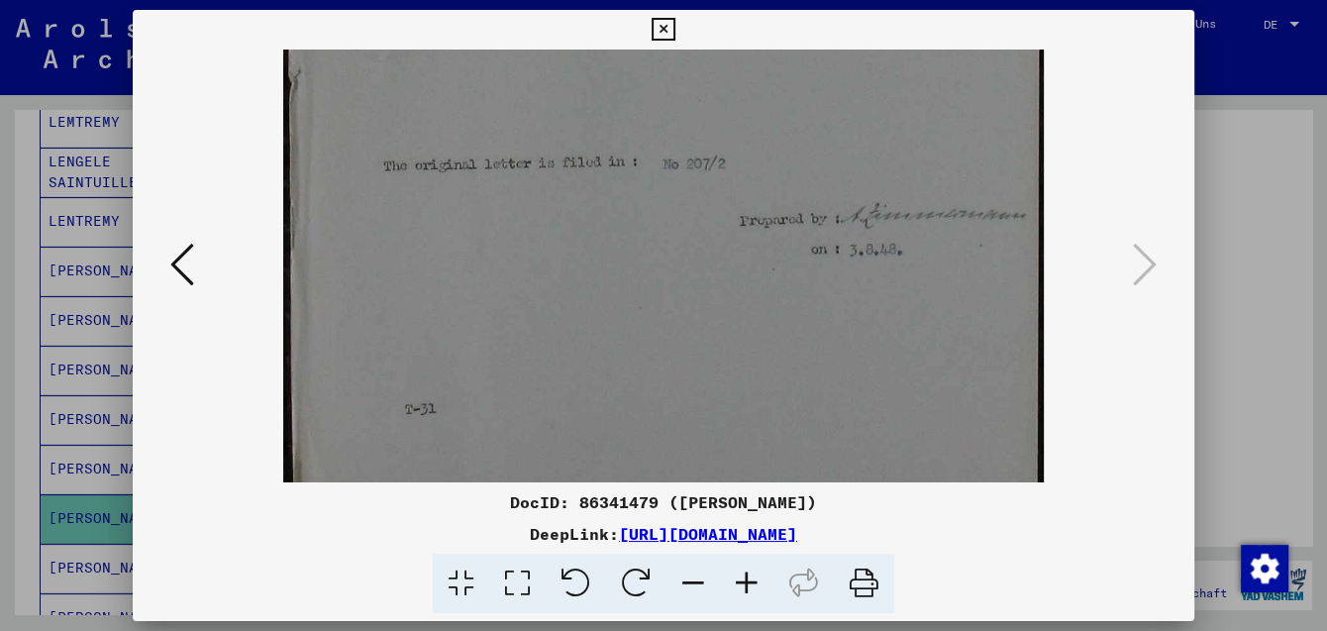
scroll to position [523, 0]
drag, startPoint x: 772, startPoint y: 378, endPoint x: 763, endPoint y: 263, distance: 115.2
click at [763, 263] on img at bounding box center [663, 15] width 761 height 977
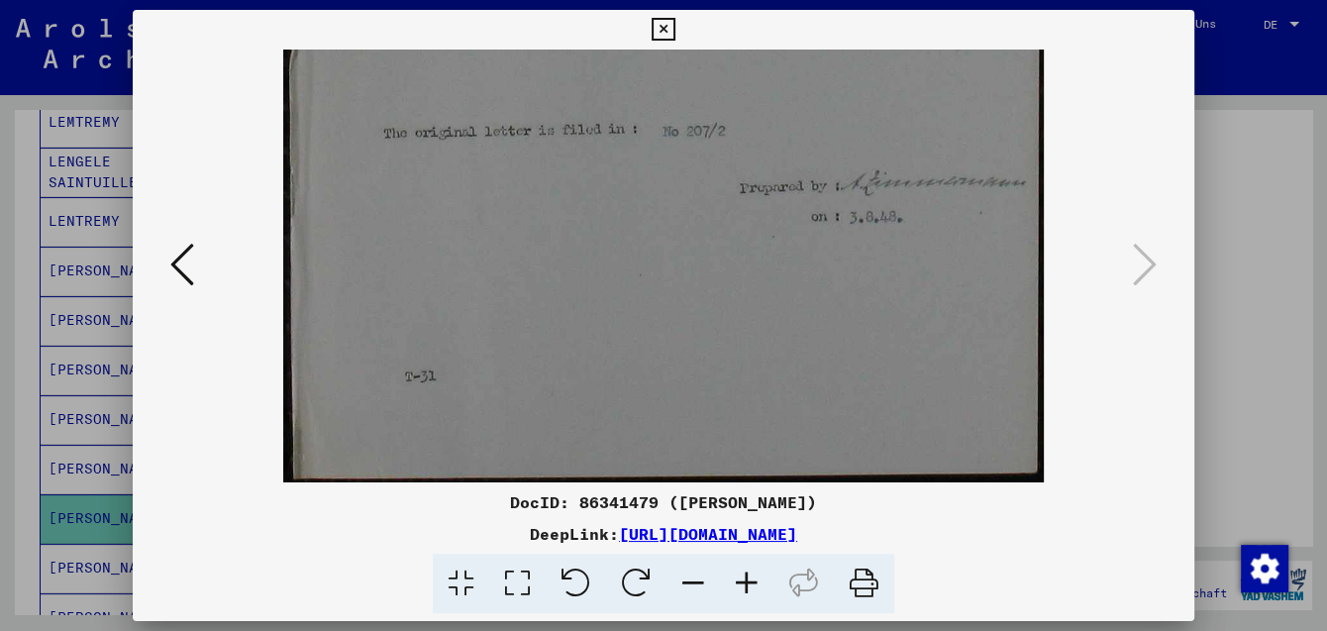
drag, startPoint x: 807, startPoint y: 320, endPoint x: 805, endPoint y: 237, distance: 83.2
click at [674, 32] on icon at bounding box center [662, 30] width 23 height 24
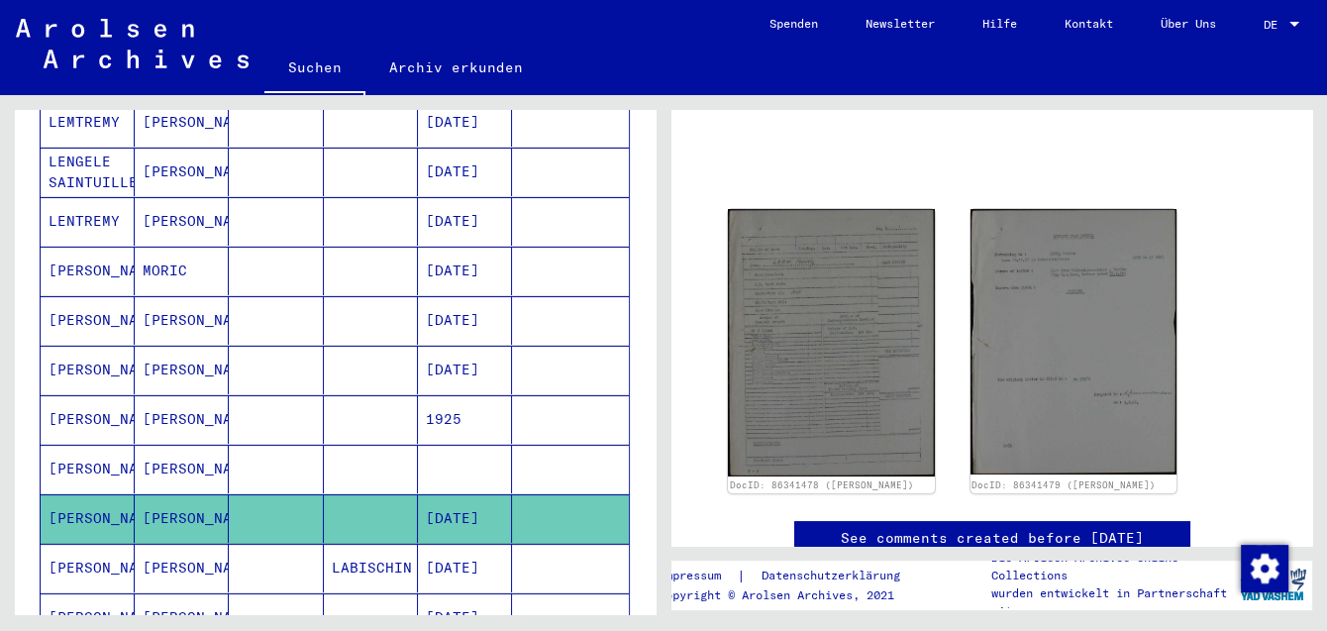
click at [87, 543] on icon at bounding box center [82, 551] width 50 height 79
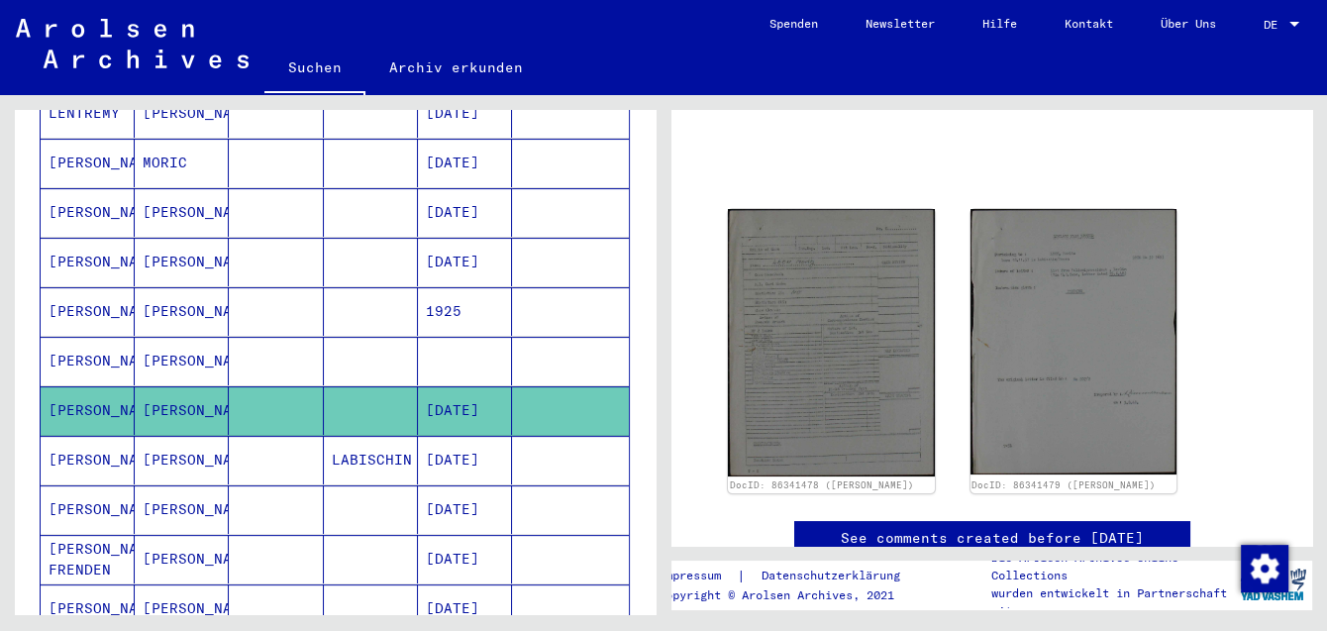
click at [62, 436] on mat-cell "[PERSON_NAME]" at bounding box center [88, 460] width 94 height 49
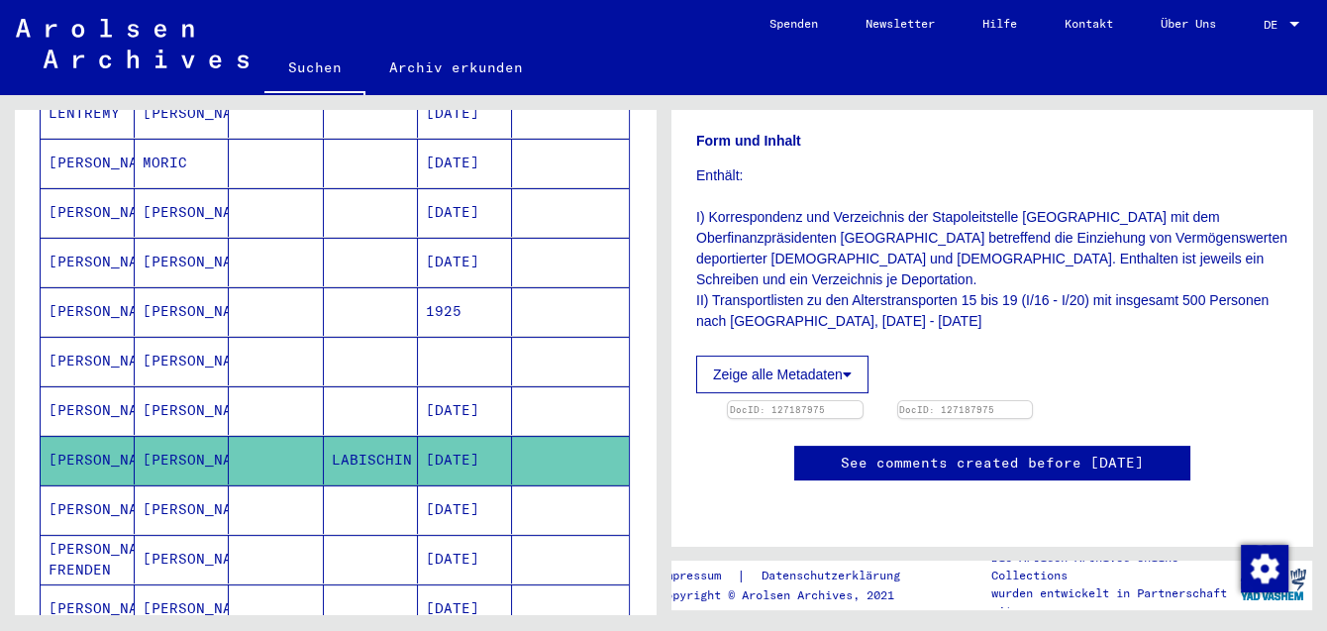
scroll to position [540, 0]
click at [812, 401] on img at bounding box center [795, 401] width 141 height 0
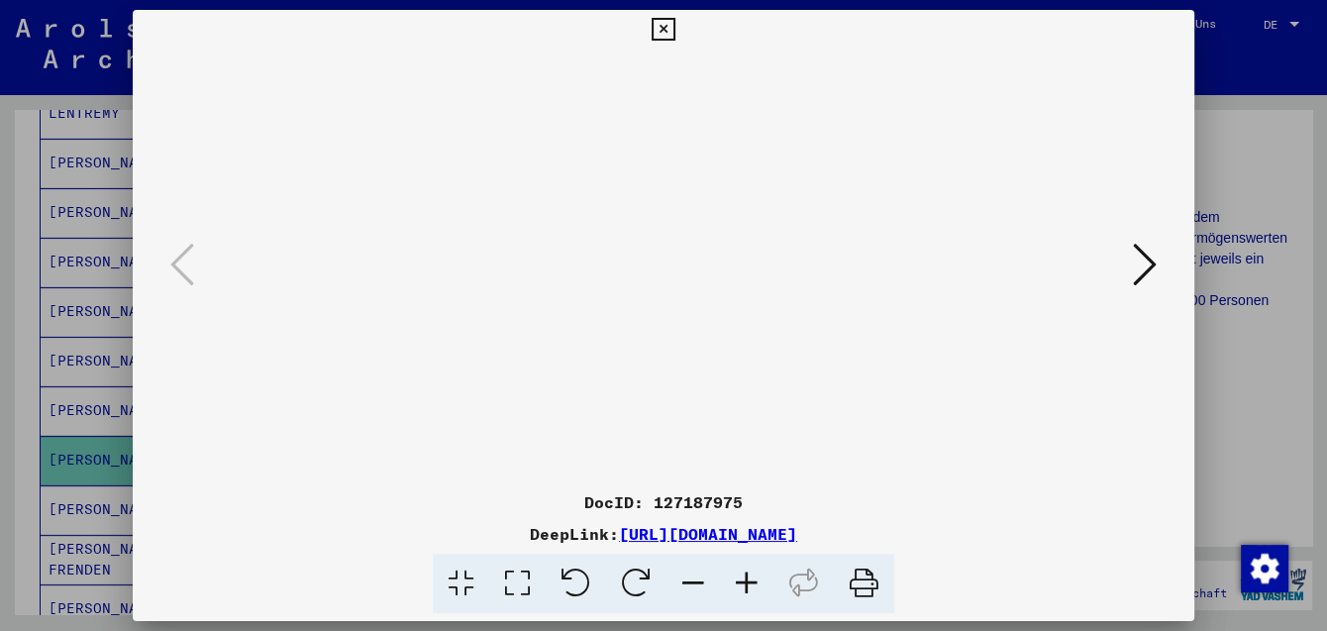
click at [748, 577] on icon at bounding box center [746, 583] width 53 height 60
click at [748, 576] on icon at bounding box center [746, 583] width 53 height 60
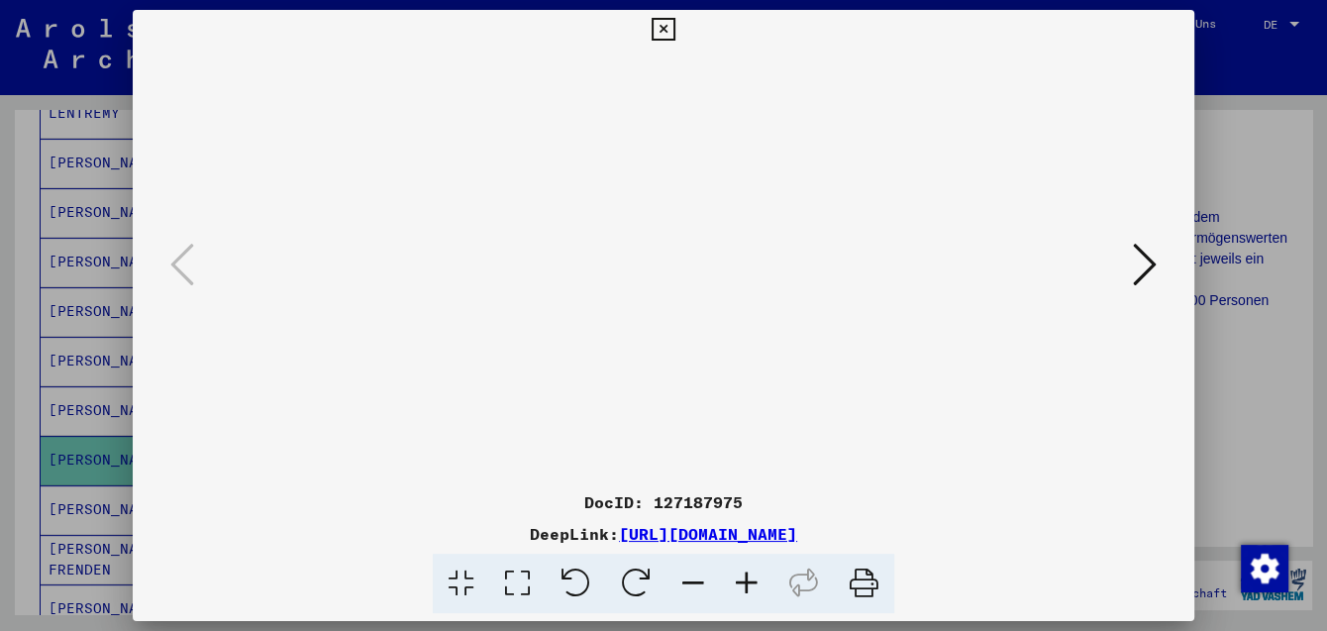
click at [748, 576] on icon at bounding box center [746, 583] width 53 height 60
drag, startPoint x: 784, startPoint y: 402, endPoint x: 784, endPoint y: 150, distance: 251.5
click at [663, 150] on img at bounding box center [663, 439] width 0 height 779
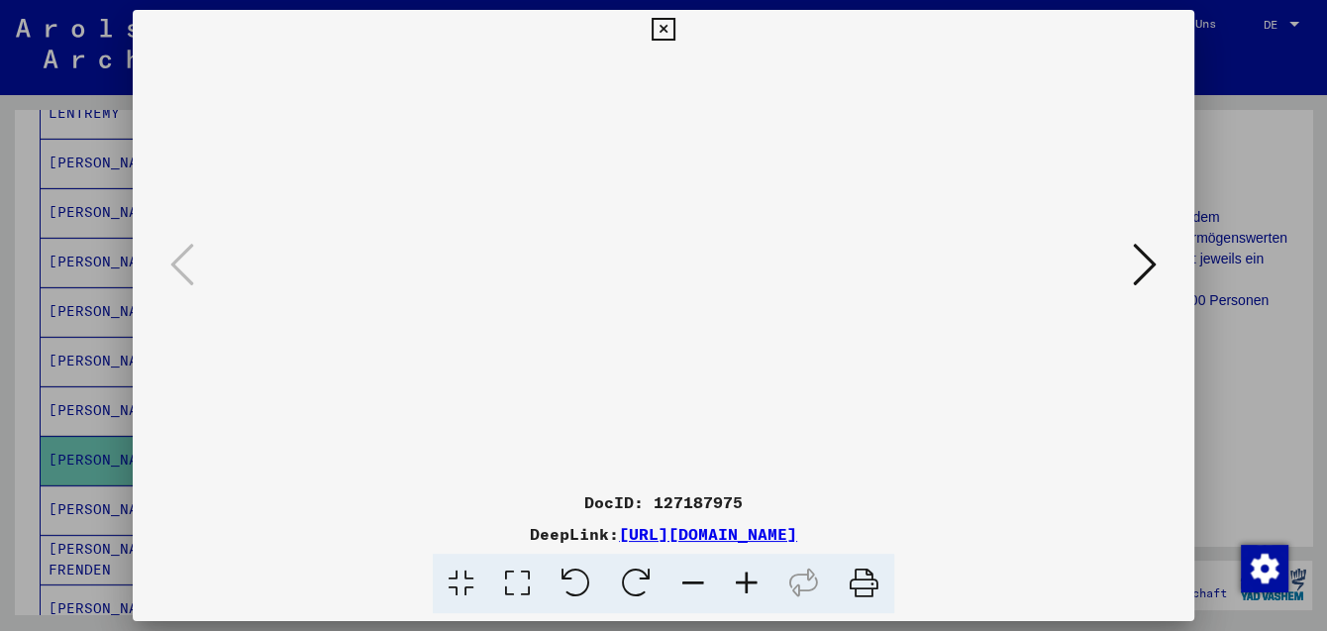
scroll to position [308, 5]
drag, startPoint x: 604, startPoint y: 440, endPoint x: 600, endPoint y: 385, distance: 54.6
click at [663, 385] on img at bounding box center [663, 439] width 0 height 779
drag, startPoint x: 725, startPoint y: 447, endPoint x: 496, endPoint y: 419, distance: 230.4
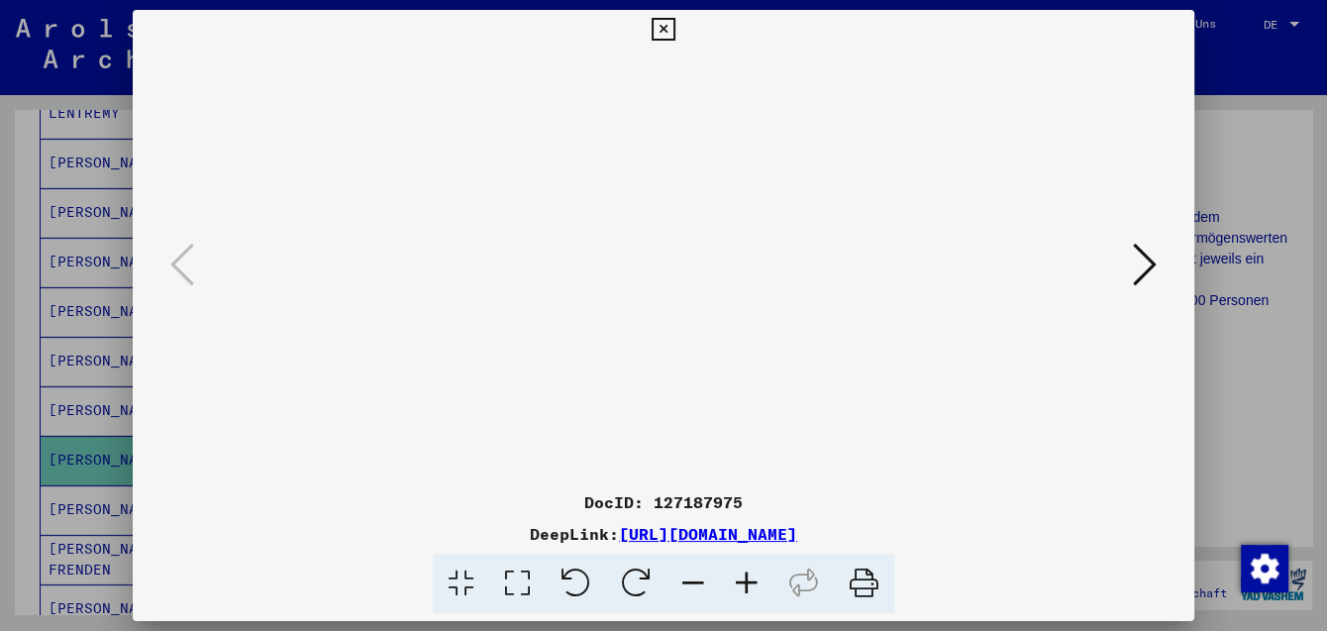
click at [663, 419] on img at bounding box center [663, 439] width 0 height 779
drag, startPoint x: 662, startPoint y: 422, endPoint x: 633, endPoint y: 424, distance: 29.8
click at [663, 424] on img at bounding box center [663, 439] width 0 height 779
drag, startPoint x: 775, startPoint y: 239, endPoint x: 761, endPoint y: 424, distance: 185.7
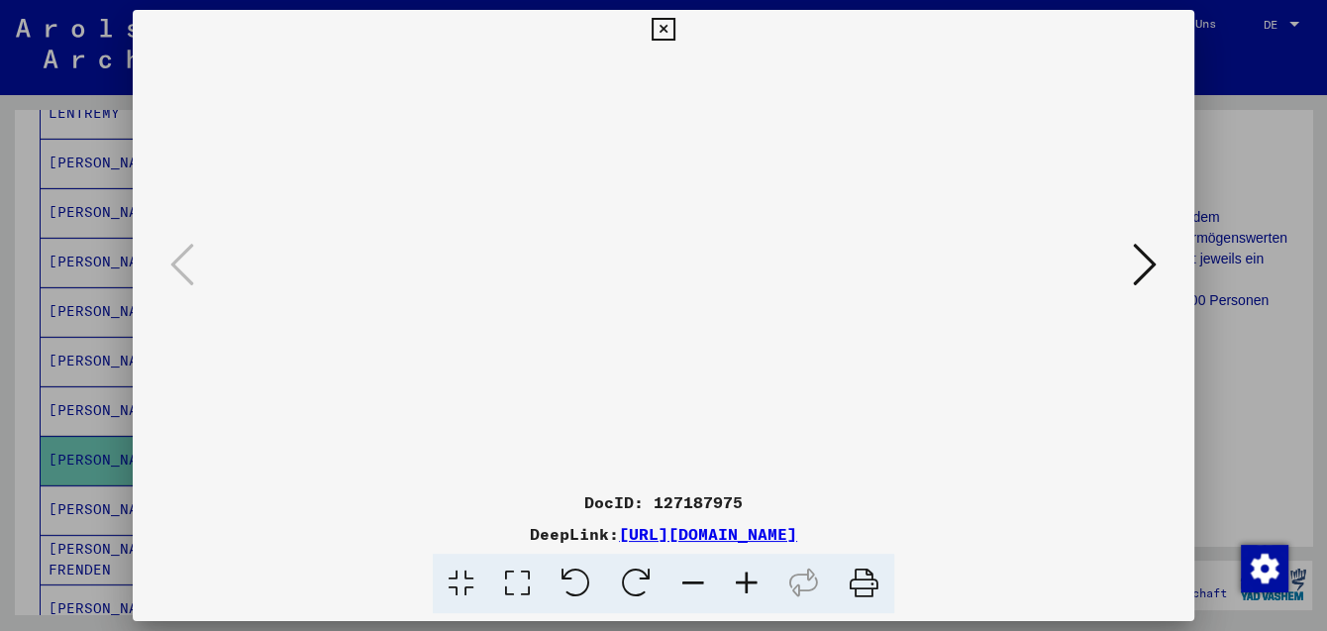
click at [663, 465] on img at bounding box center [663, 439] width 0 height 779
drag, startPoint x: 775, startPoint y: 376, endPoint x: 799, endPoint y: 147, distance: 230.9
click at [663, 147] on img at bounding box center [663, 439] width 0 height 779
drag, startPoint x: 746, startPoint y: 296, endPoint x: 812, endPoint y: 162, distance: 149.2
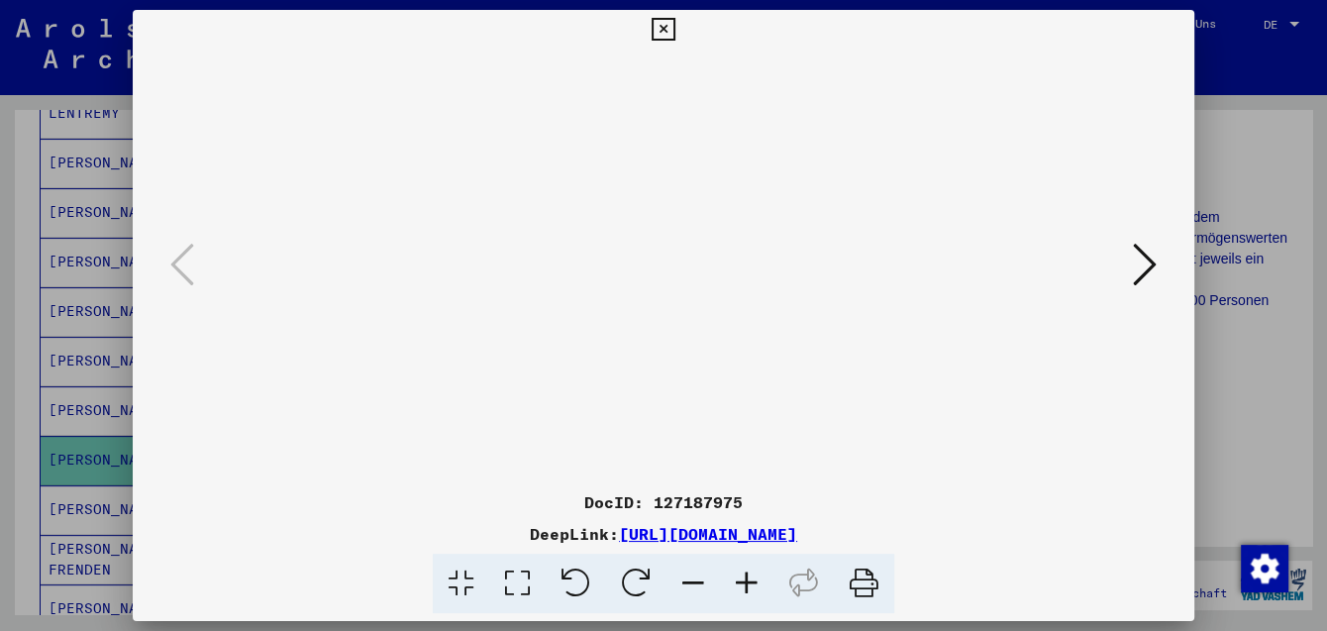
click at [663, 162] on img at bounding box center [663, 439] width 0 height 779
drag, startPoint x: 703, startPoint y: 116, endPoint x: 774, endPoint y: 415, distance: 307.4
click at [663, 455] on img at bounding box center [663, 439] width 0 height 779
drag, startPoint x: 612, startPoint y: 232, endPoint x: 809, endPoint y: 361, distance: 235.9
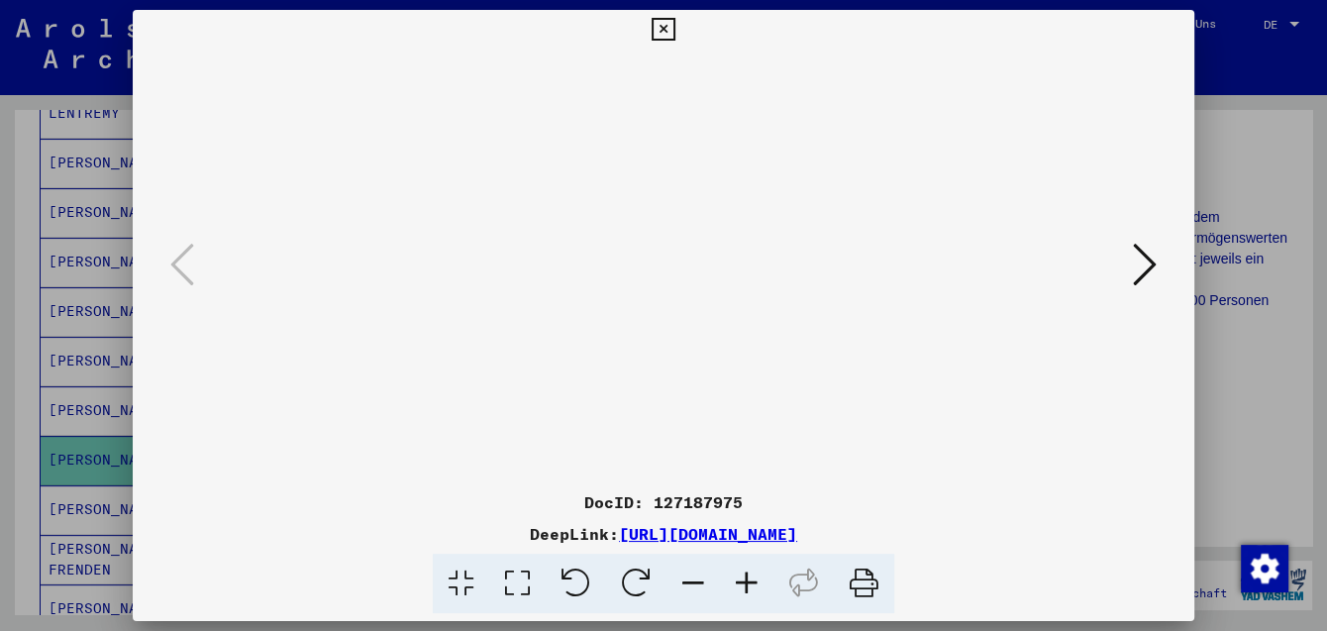
click at [663, 361] on img at bounding box center [663, 439] width 0 height 779
click at [674, 32] on icon at bounding box center [662, 30] width 23 height 24
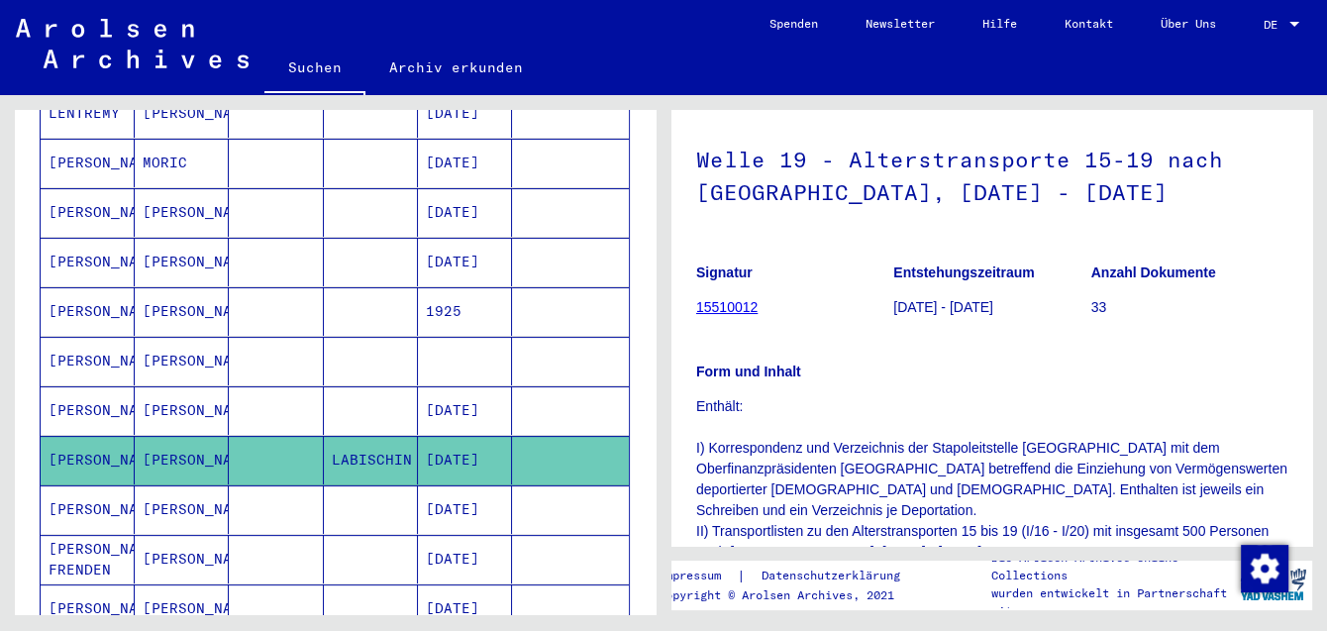
scroll to position [0, 0]
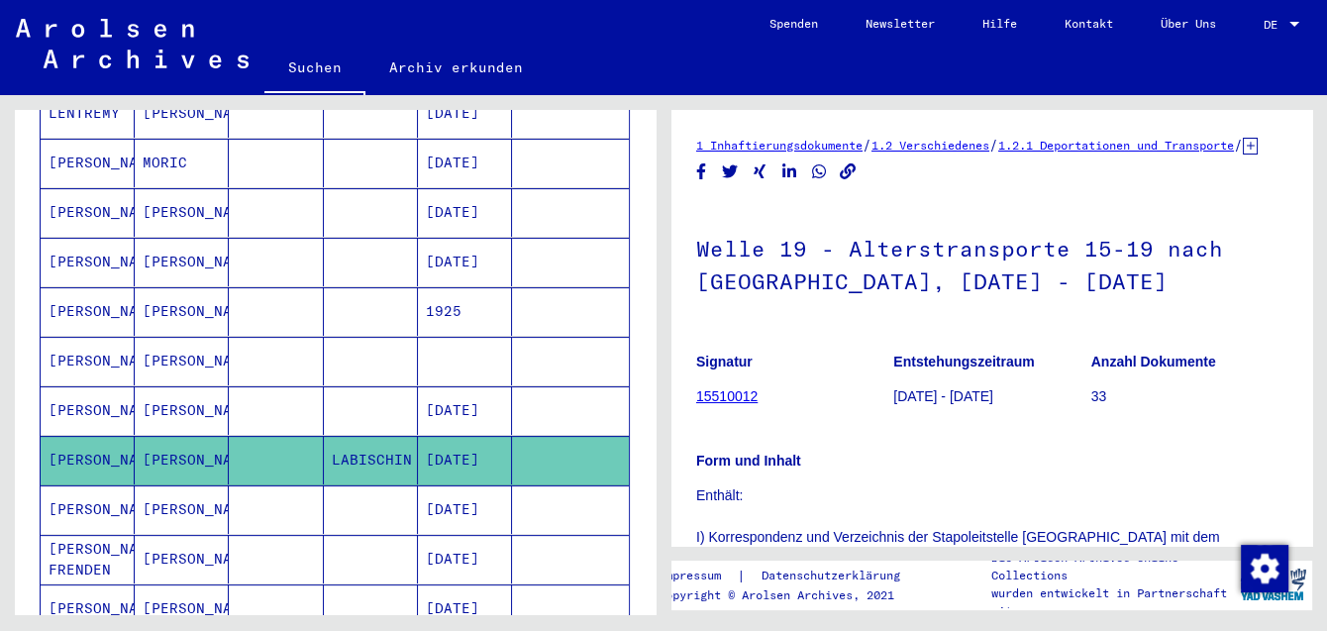
click at [1243, 154] on icon at bounding box center [1250, 146] width 15 height 17
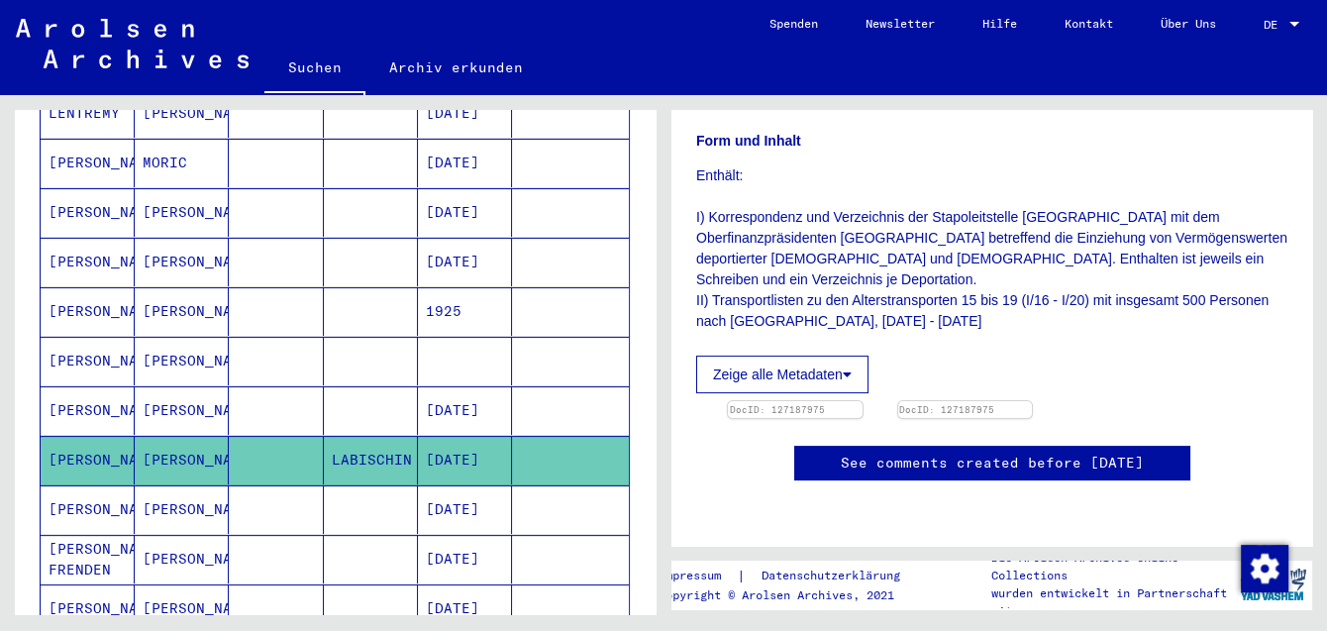
scroll to position [540, 0]
click at [84, 485] on mat-cell "[PERSON_NAME]" at bounding box center [88, 509] width 94 height 49
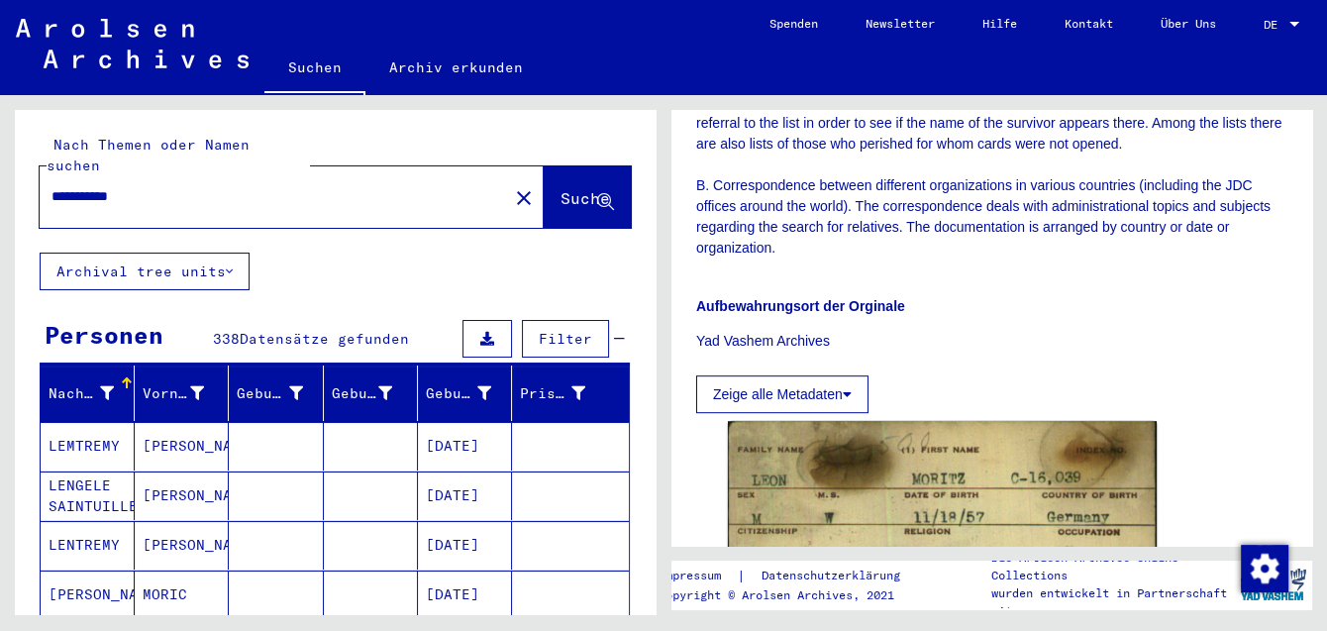
drag, startPoint x: 91, startPoint y: 170, endPoint x: -60, endPoint y: 159, distance: 151.9
click at [51, 186] on input "**********" at bounding box center [273, 196] width 445 height 21
type input "**********"
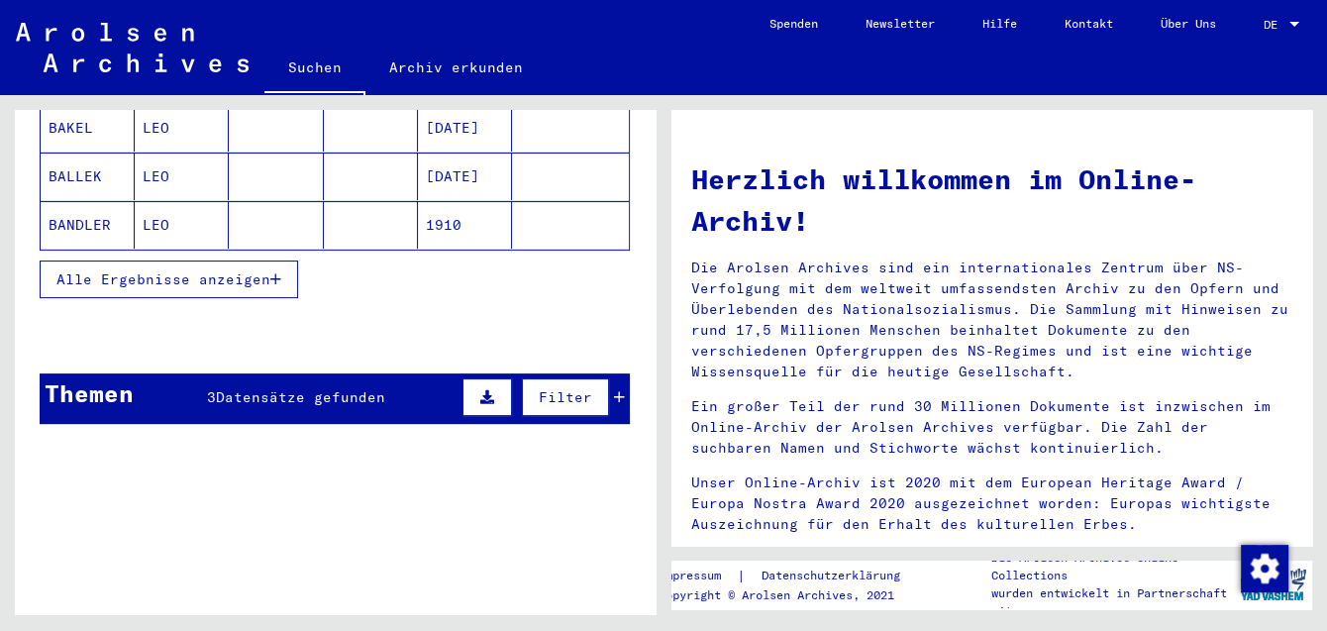
scroll to position [324, 0]
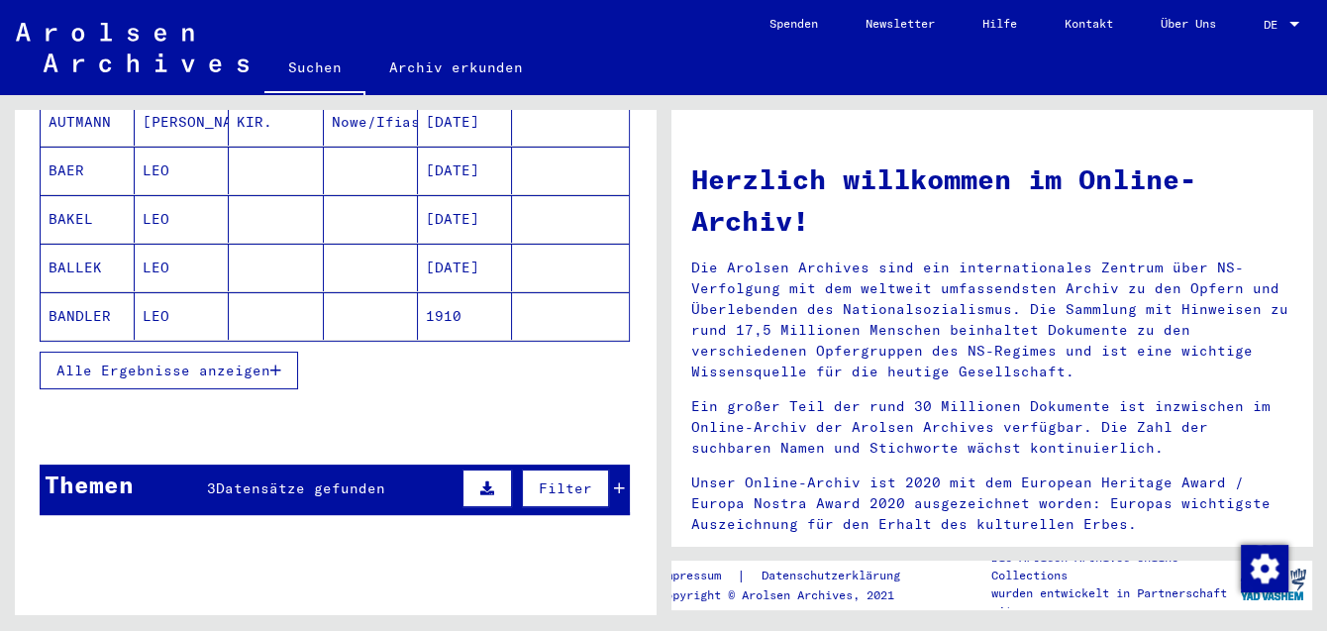
click at [156, 361] on span "Alle Ergebnisse anzeigen" at bounding box center [163, 370] width 214 height 18
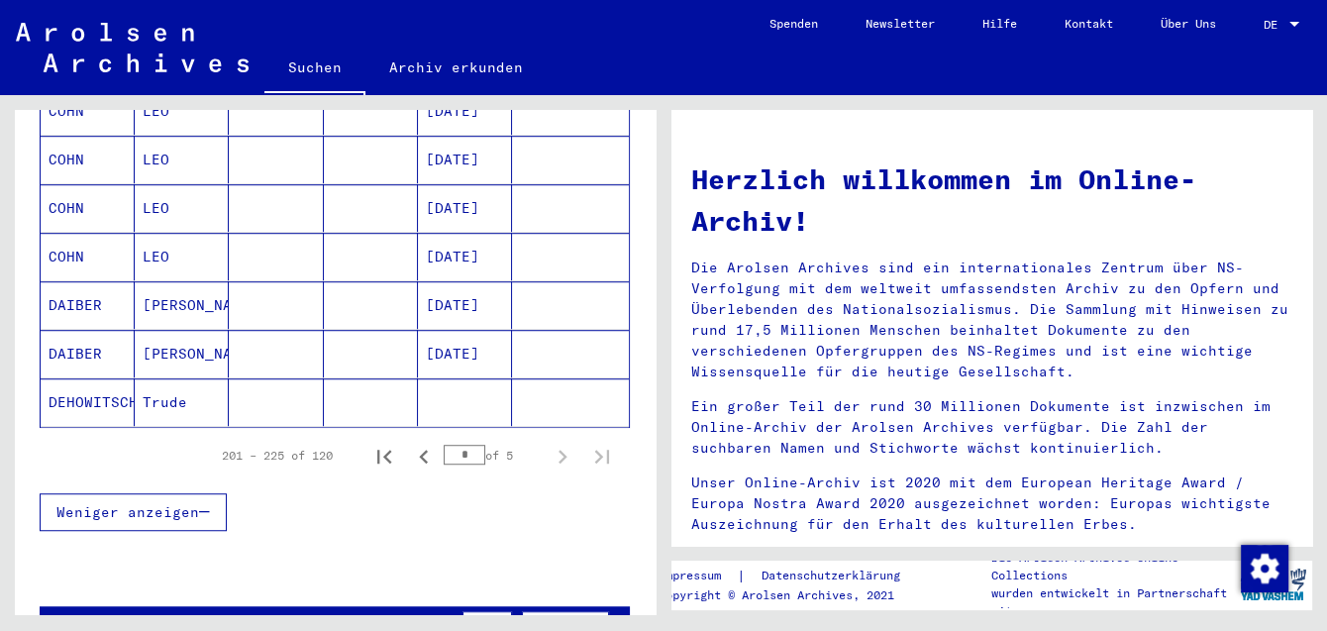
scroll to position [1186, 0]
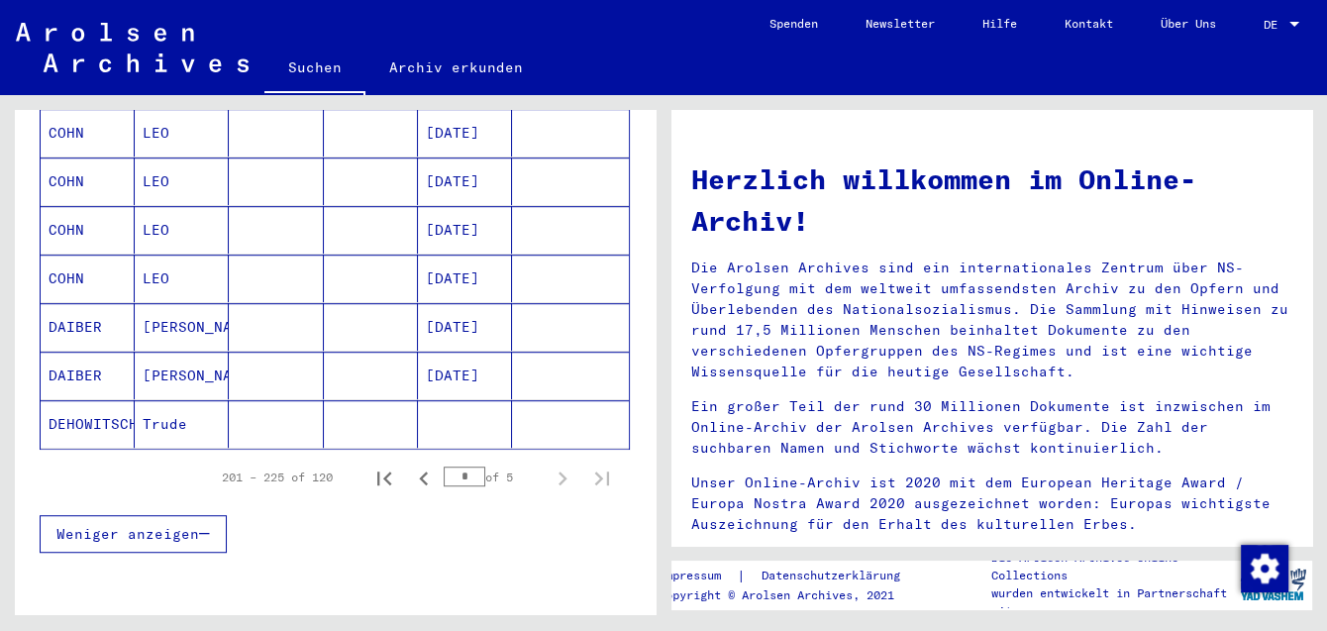
click at [474, 466] on input "*" at bounding box center [465, 476] width 42 height 20
type input "*"
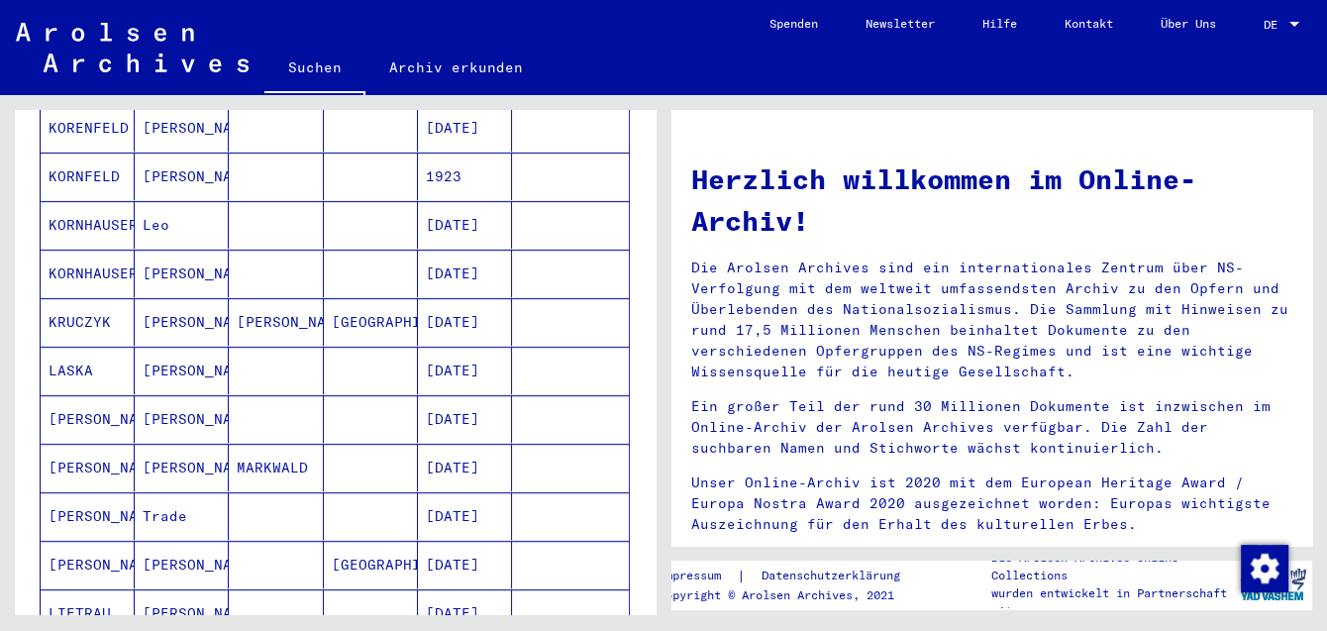
scroll to position [862, 0]
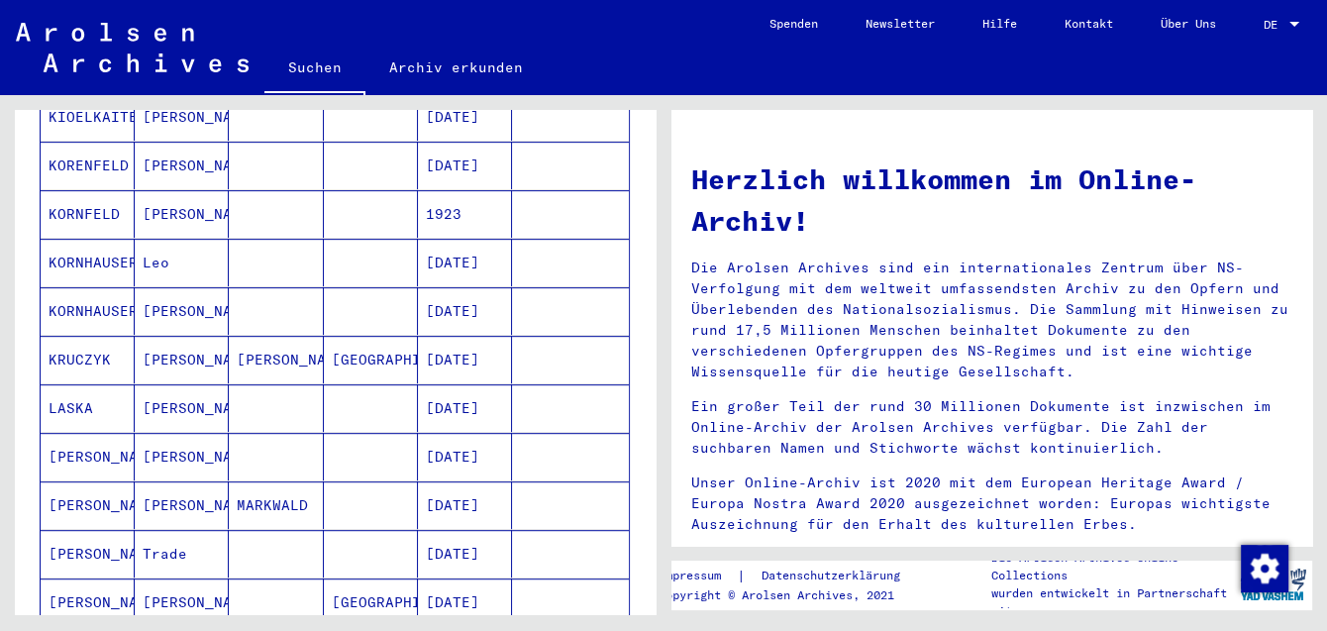
click at [62, 433] on mat-cell "[PERSON_NAME]" at bounding box center [88, 457] width 94 height 48
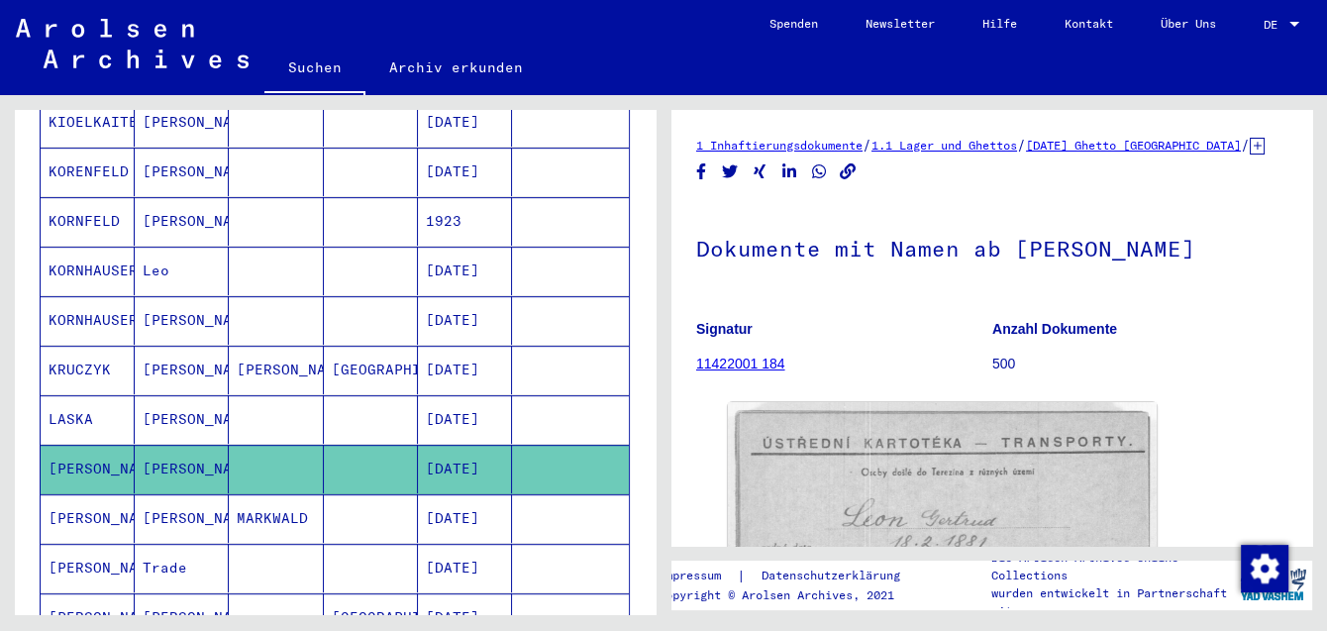
click at [1249, 154] on icon at bounding box center [1256, 146] width 15 height 17
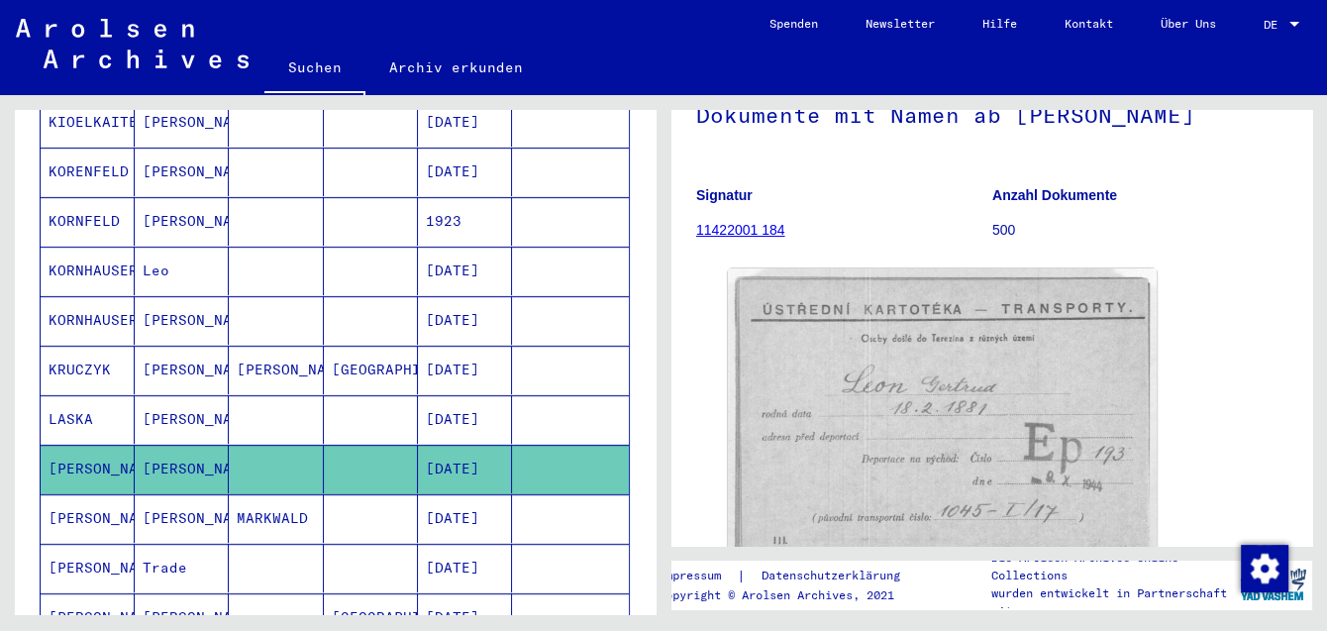
scroll to position [216, 0]
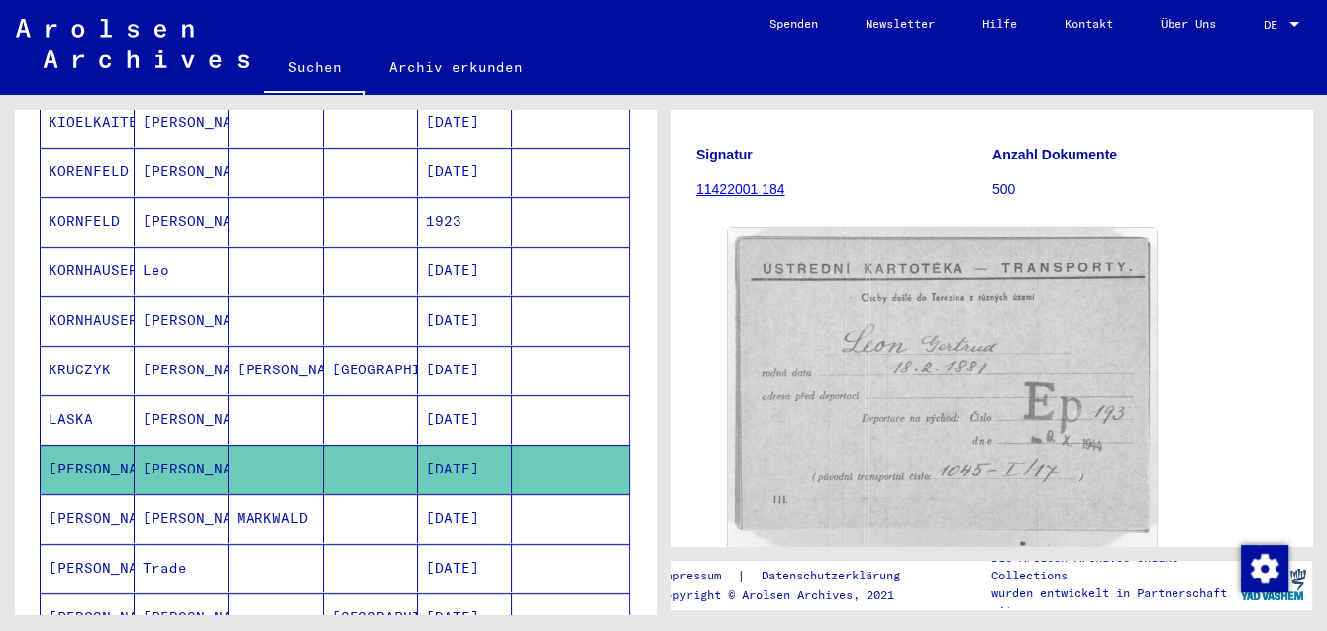
click at [74, 494] on mat-cell "[PERSON_NAME]" at bounding box center [88, 518] width 94 height 49
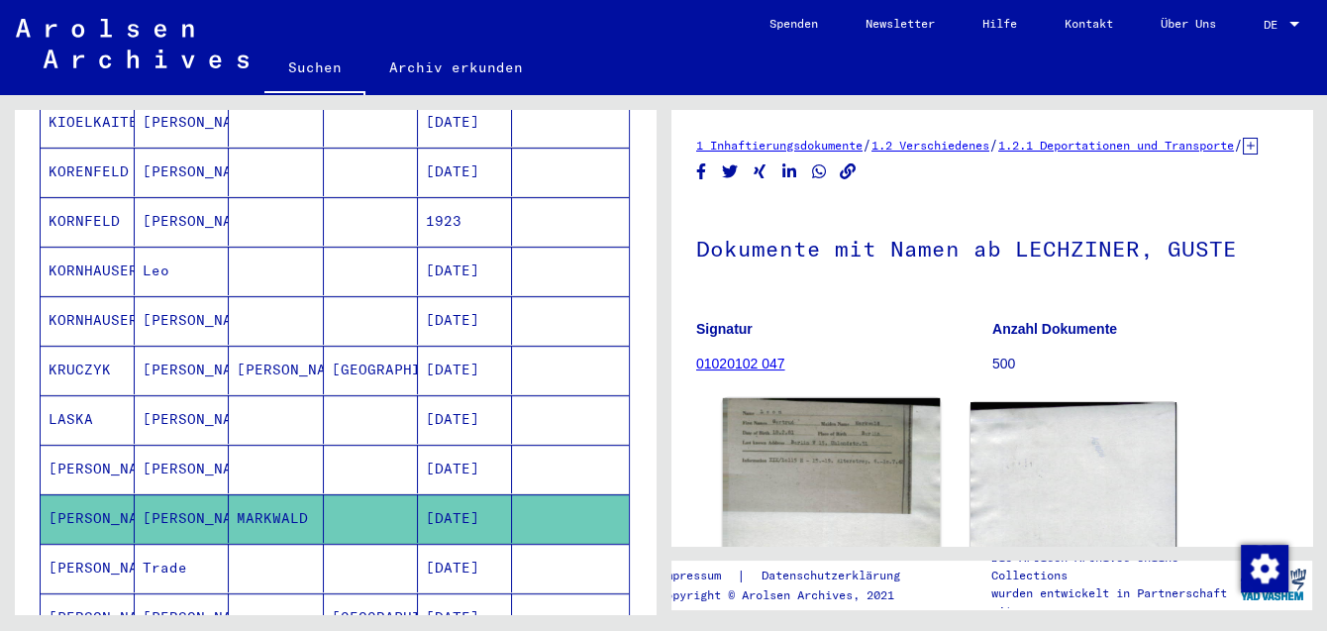
scroll to position [216, 0]
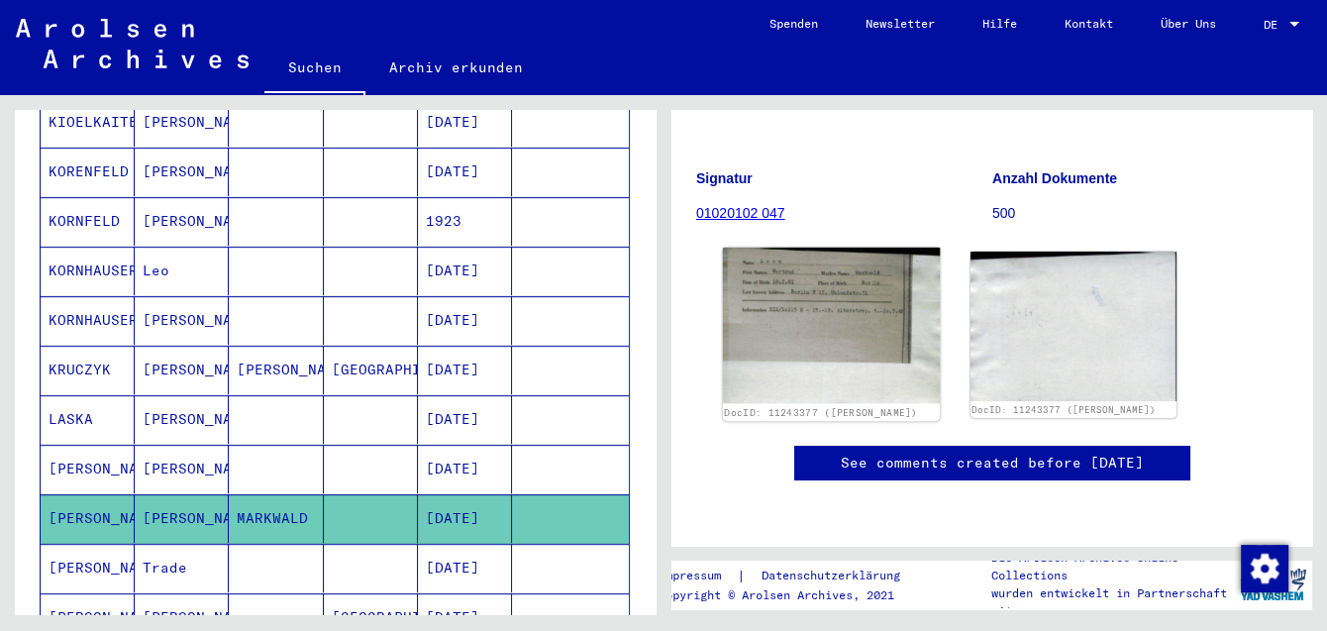
click at [806, 301] on img at bounding box center [831, 325] width 217 height 155
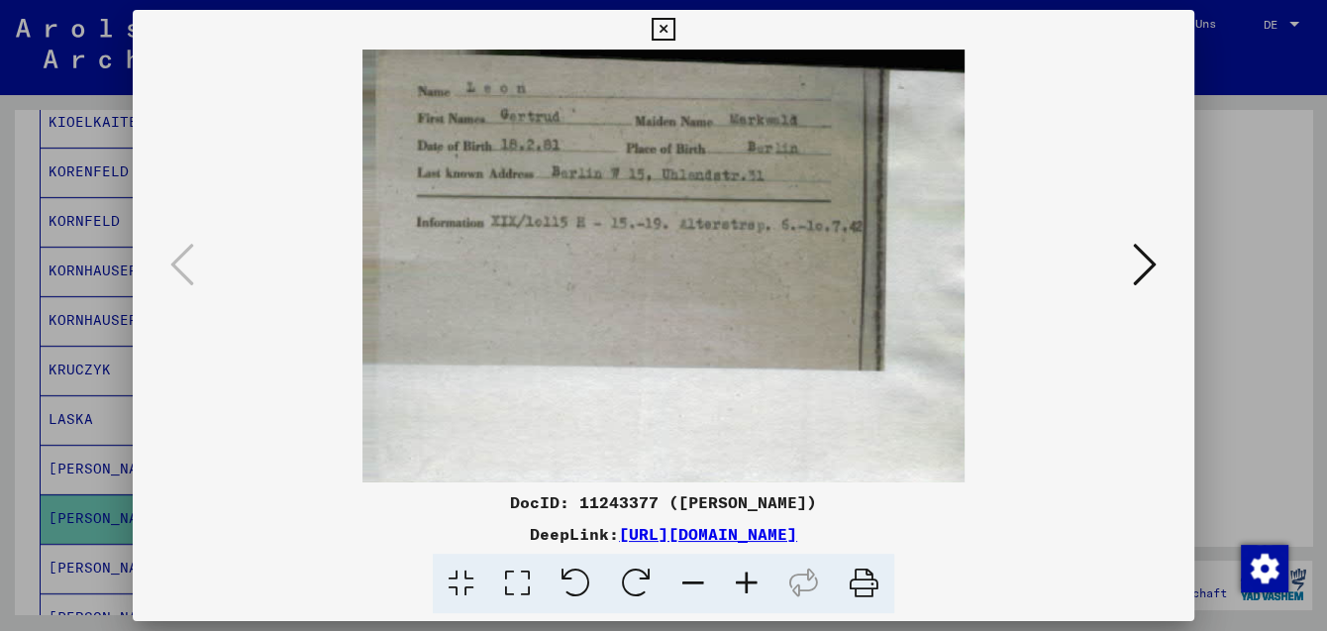
click at [674, 37] on icon at bounding box center [662, 30] width 23 height 24
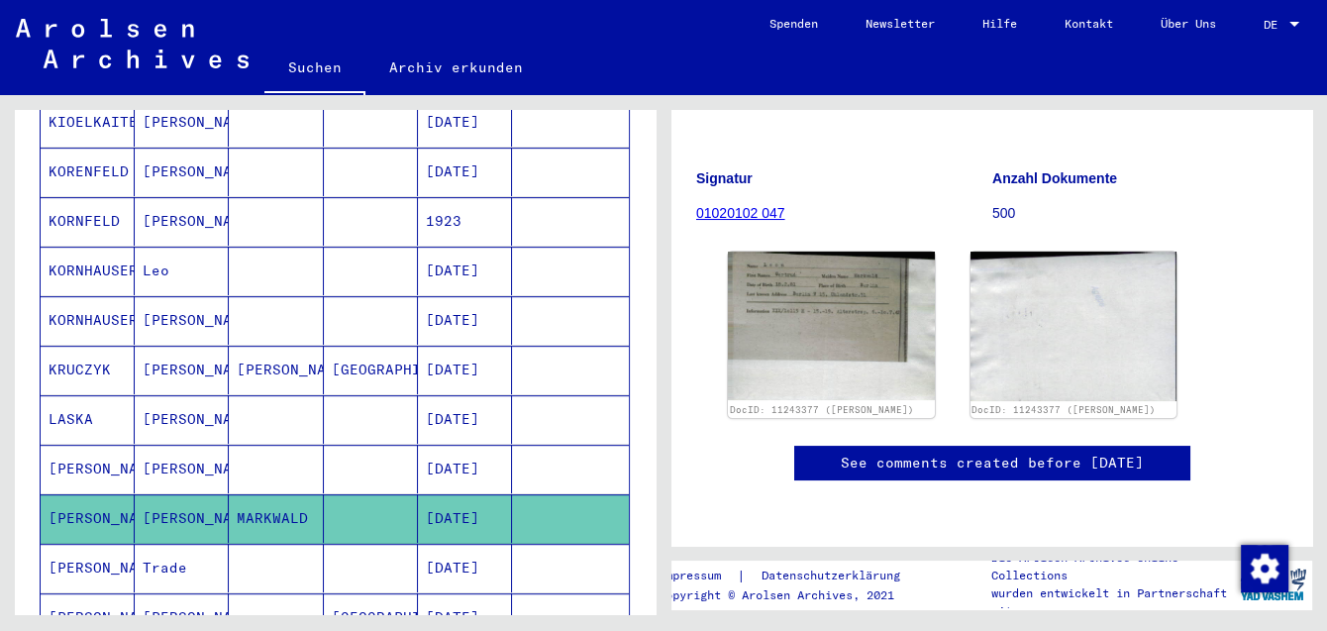
scroll to position [976, 0]
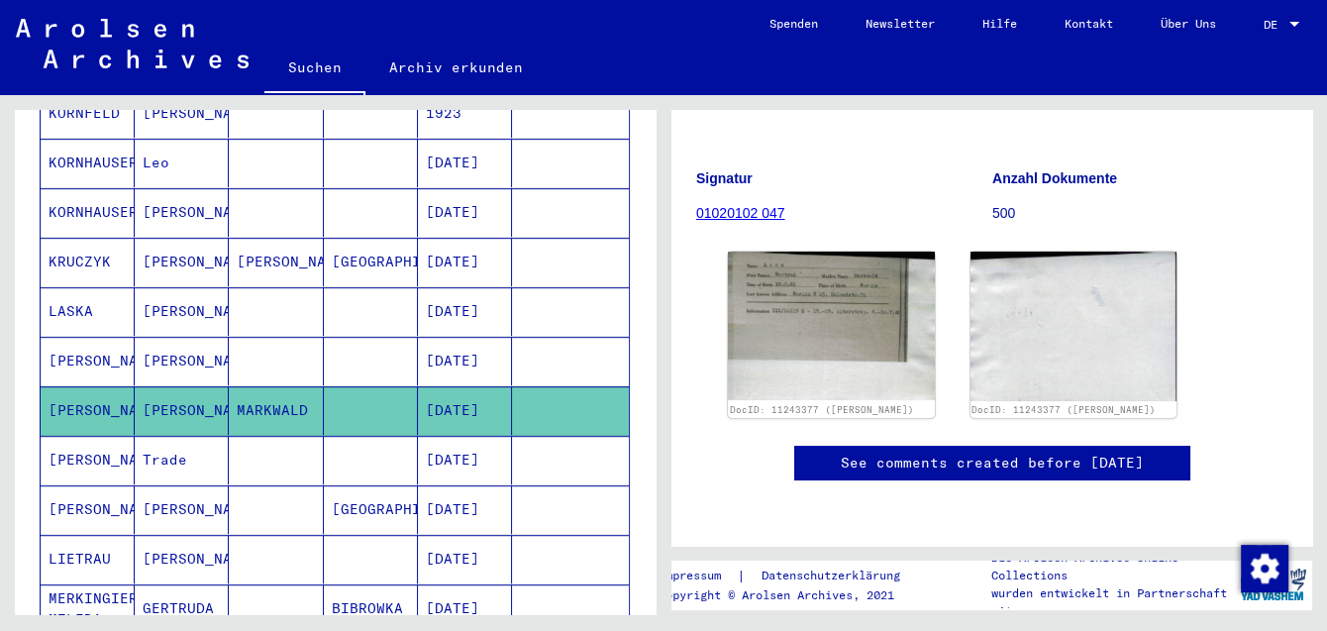
click at [86, 485] on mat-cell "[PERSON_NAME]" at bounding box center [88, 509] width 94 height 49
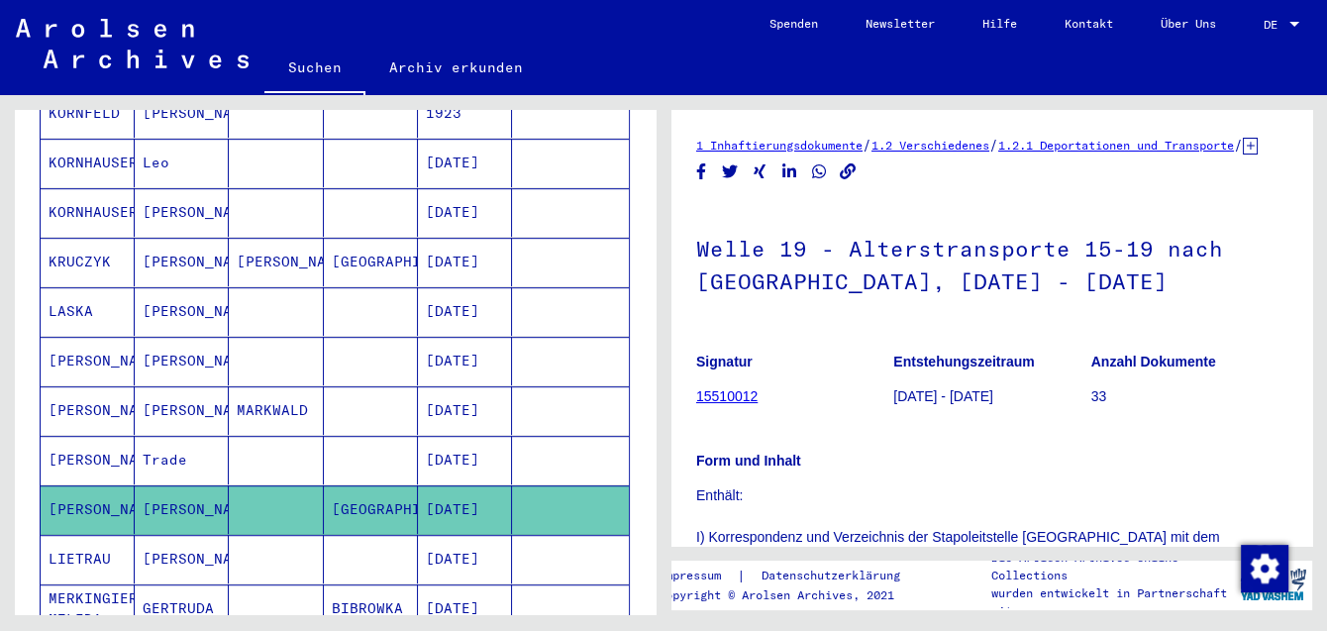
click at [1243, 154] on icon at bounding box center [1250, 146] width 15 height 17
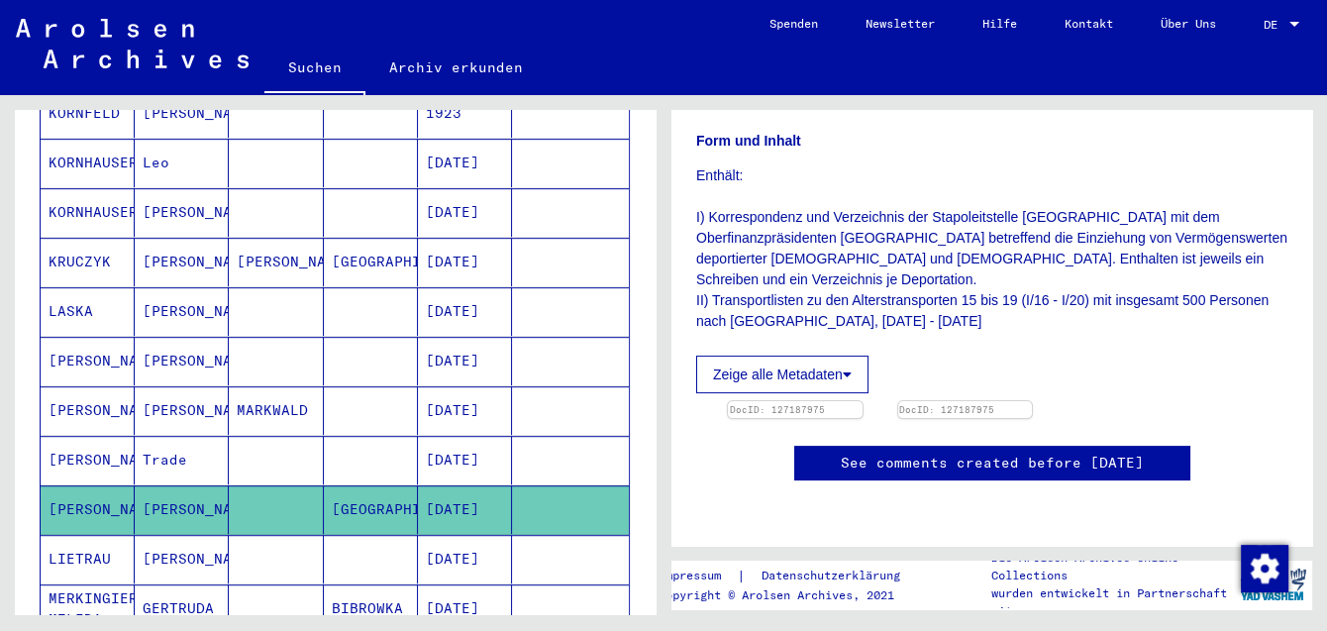
scroll to position [540, 0]
click at [832, 401] on img at bounding box center [795, 401] width 141 height 0
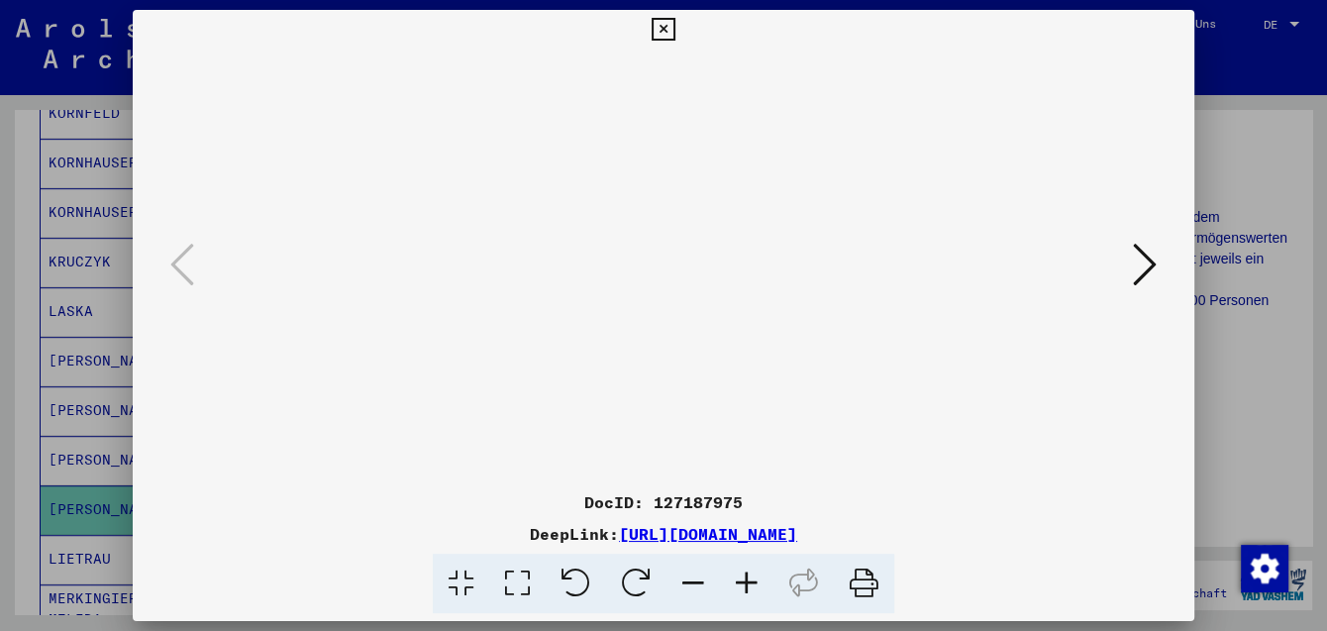
click at [758, 580] on icon at bounding box center [746, 583] width 53 height 60
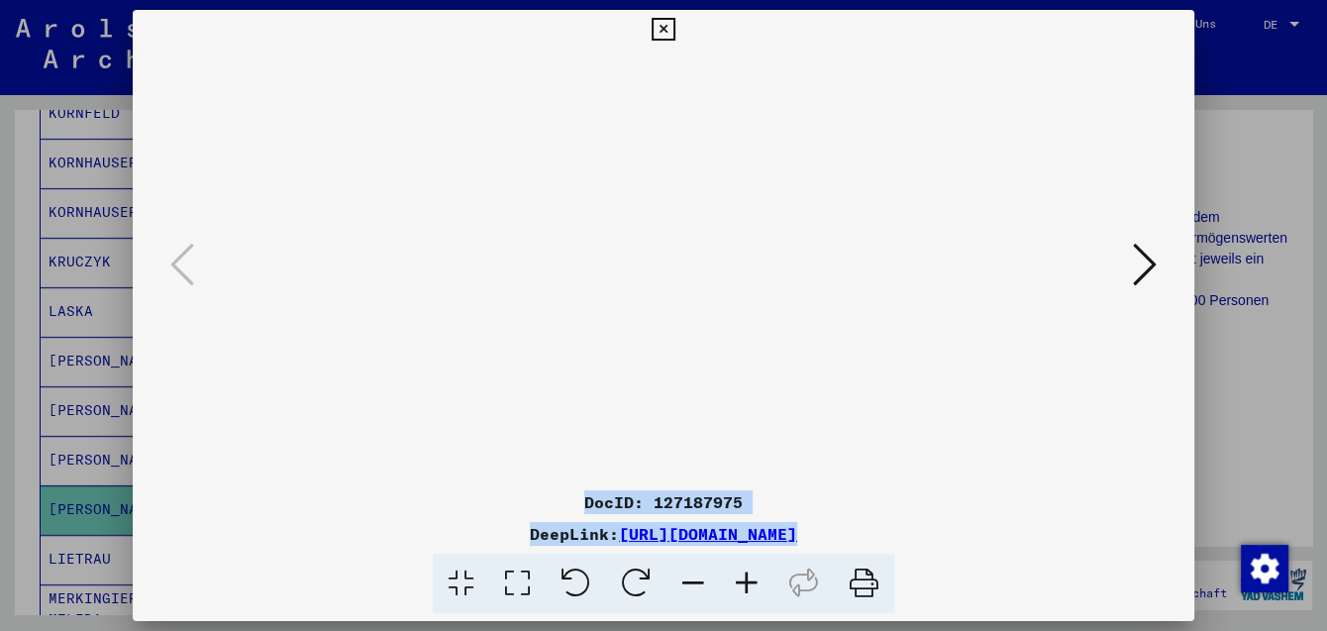
click at [758, 580] on icon at bounding box center [746, 583] width 53 height 60
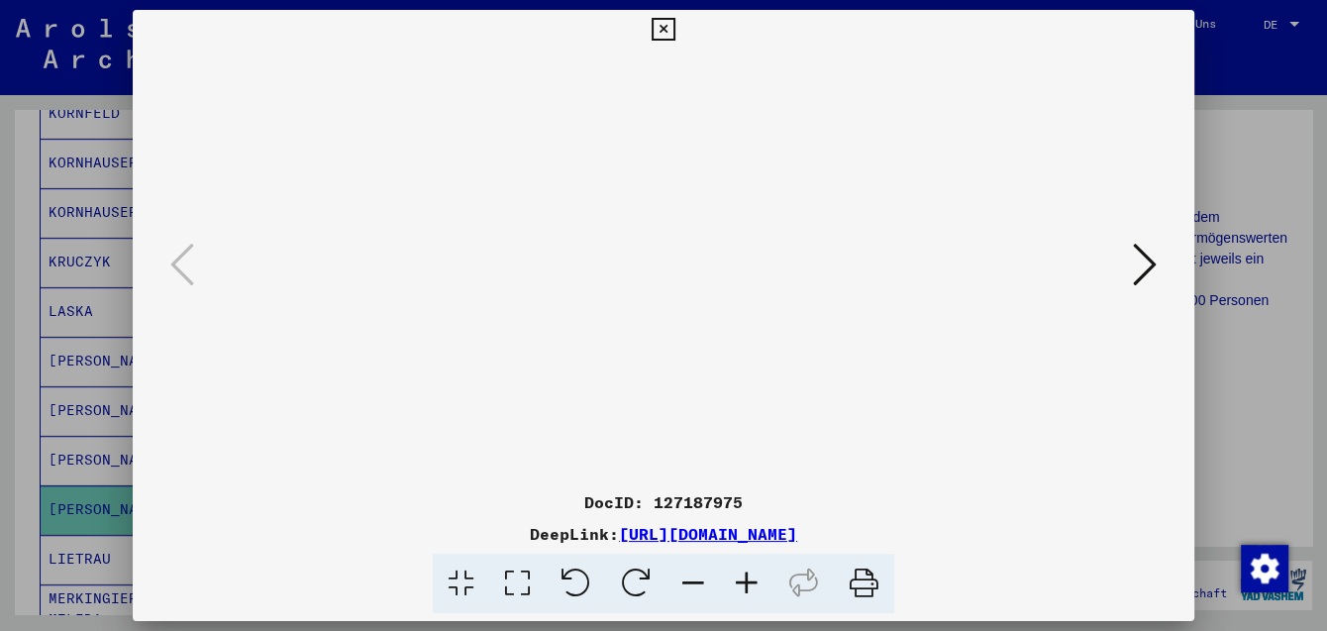
click at [758, 580] on icon at bounding box center [746, 583] width 53 height 60
drag, startPoint x: 411, startPoint y: 387, endPoint x: 438, endPoint y: 214, distance: 175.3
click at [438, 214] on img at bounding box center [676, 191] width 953 height 631
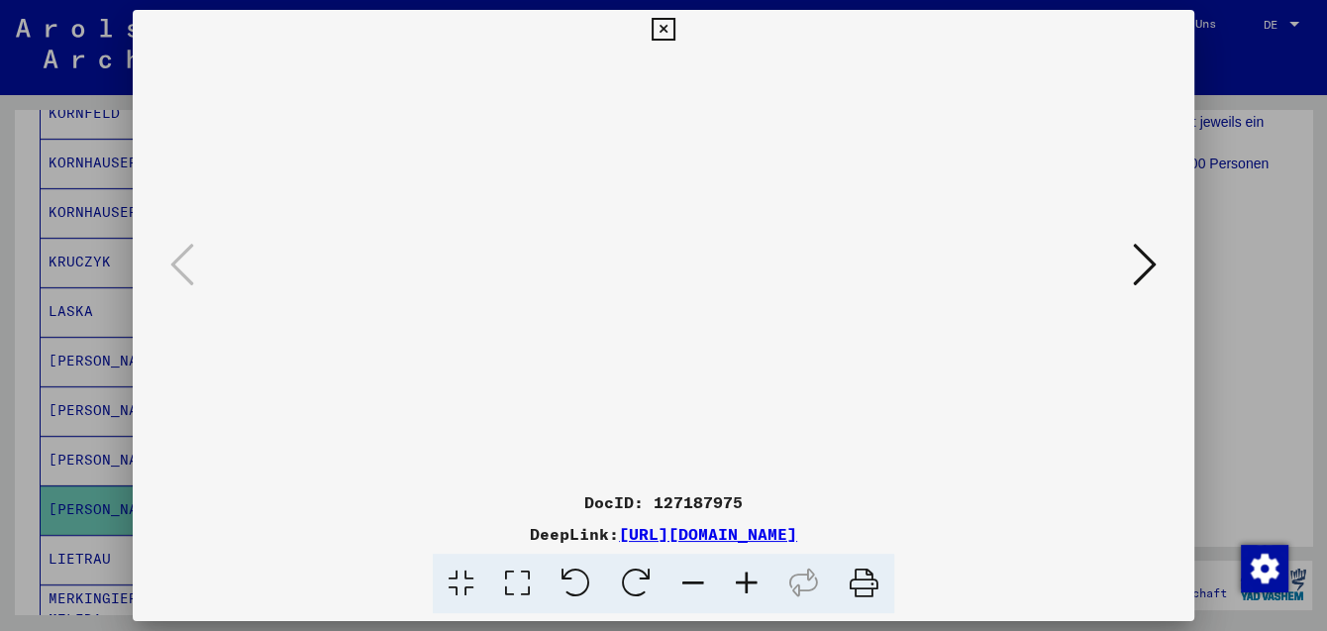
scroll to position [188, 0]
drag, startPoint x: 460, startPoint y: 318, endPoint x: 461, endPoint y: 303, distance: 14.9
click at [461, 303] on img at bounding box center [676, 176] width 953 height 631
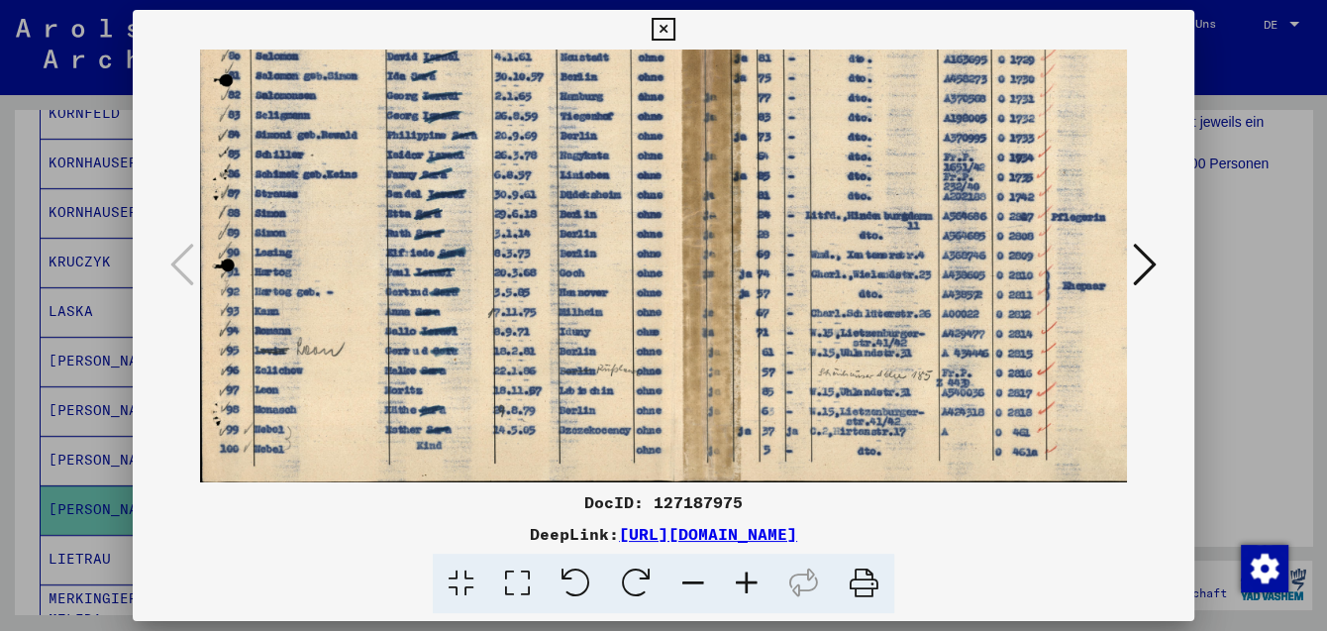
scroll to position [198, 1]
drag, startPoint x: 544, startPoint y: 340, endPoint x: 543, endPoint y: 324, distance: 15.9
click at [543, 324] on img at bounding box center [675, 166] width 953 height 631
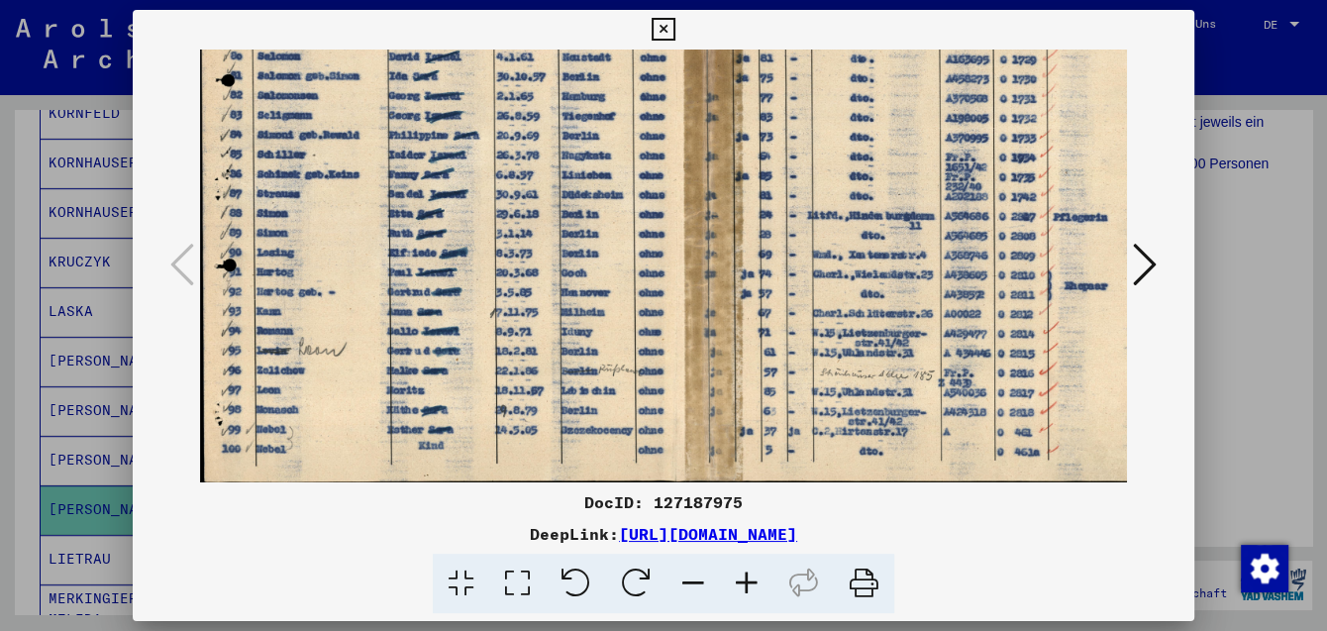
drag, startPoint x: 552, startPoint y: 371, endPoint x: 553, endPoint y: 267, distance: 104.0
click at [553, 267] on img at bounding box center [676, 166] width 953 height 631
click at [674, 34] on icon at bounding box center [662, 30] width 23 height 24
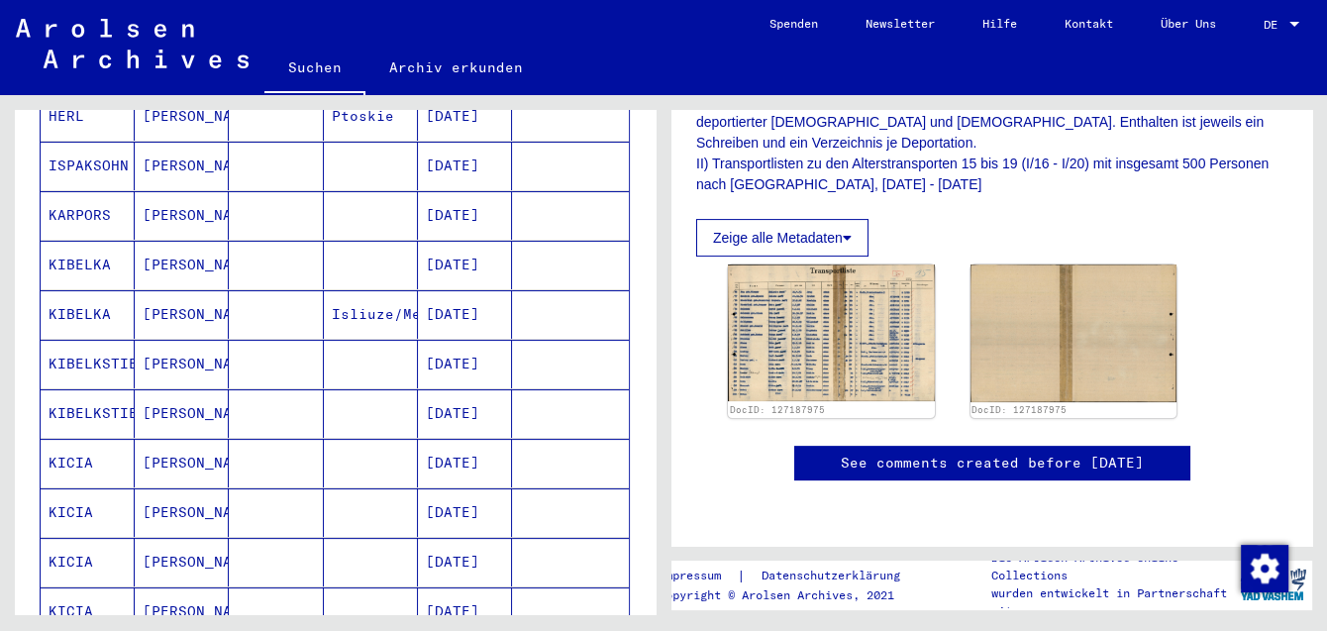
scroll to position [0, 0]
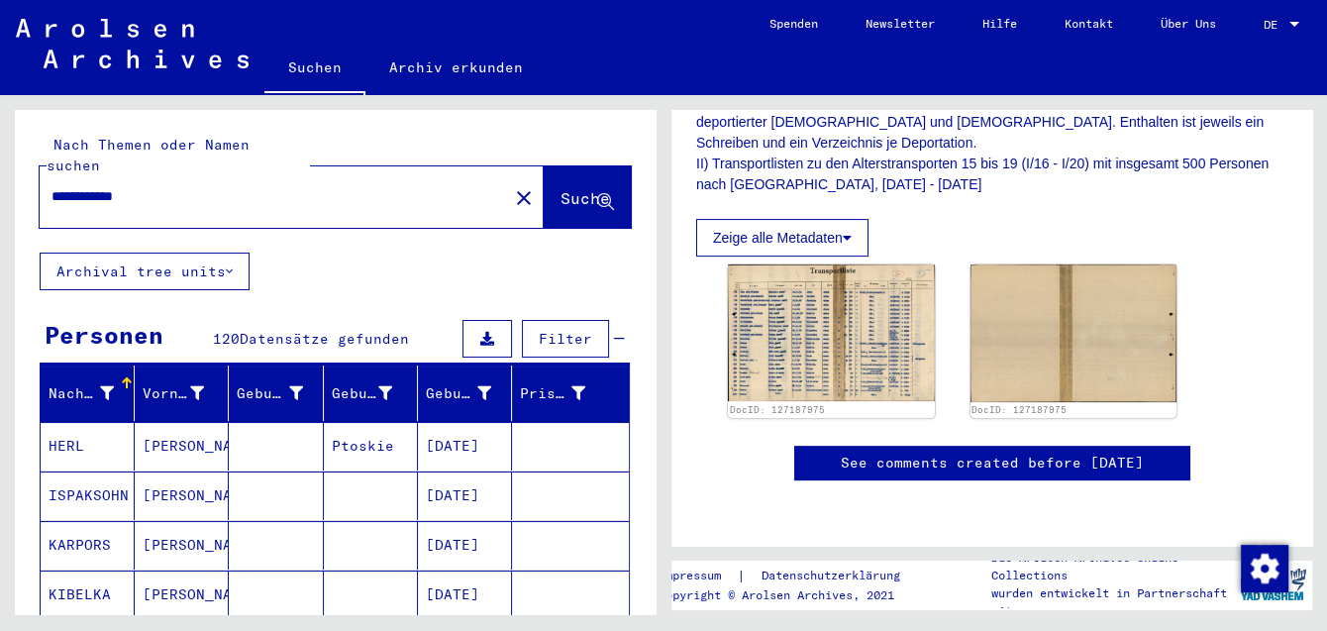
click at [195, 186] on input "**********" at bounding box center [273, 196] width 445 height 21
type input "**********"
click at [564, 188] on span "Suche" at bounding box center [585, 198] width 50 height 20
